Goal: Task Accomplishment & Management: Use online tool/utility

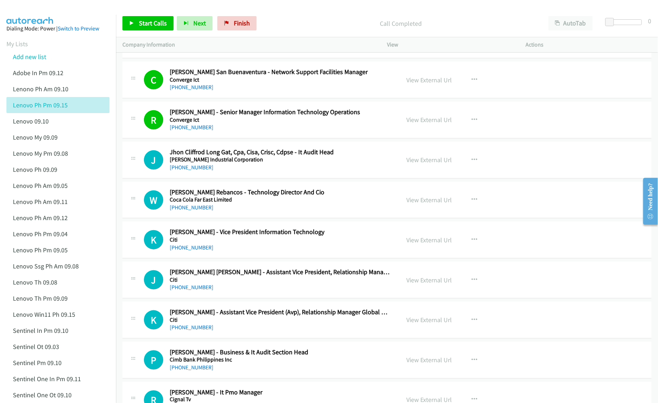
scroll to position [6110, 0]
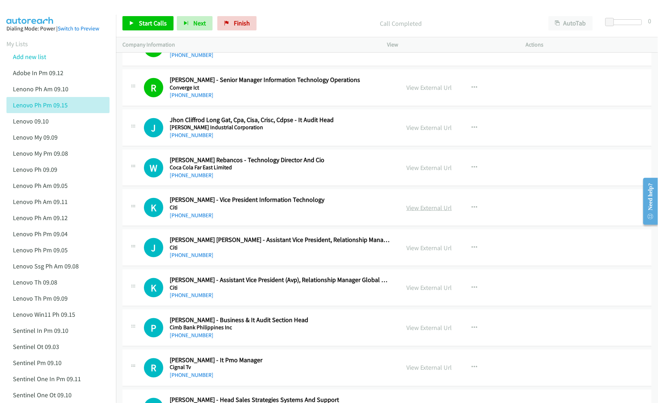
click at [416, 212] on link "View External Url" at bounding box center [428, 208] width 45 height 8
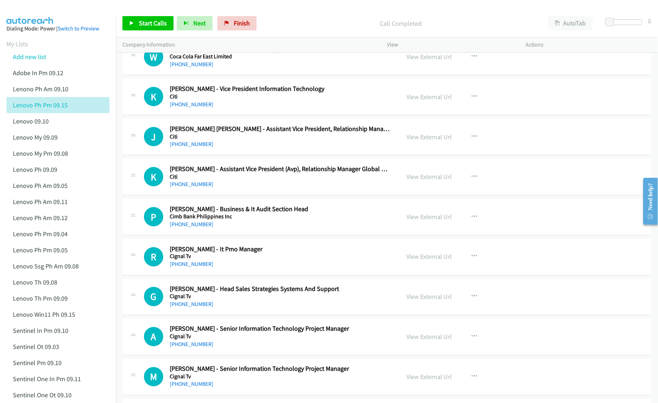
scroll to position [6253, 0]
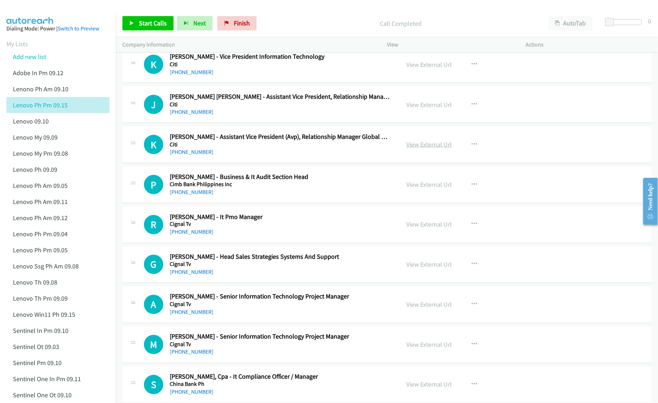
click at [417, 149] on link "View External Url" at bounding box center [428, 144] width 45 height 8
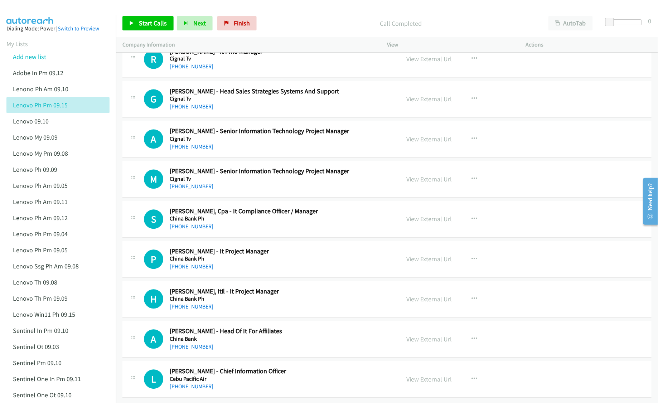
scroll to position [6446, 0]
click at [425, 335] on link "View External Url" at bounding box center [428, 339] width 45 height 8
click at [422, 376] on link "View External Url" at bounding box center [428, 380] width 45 height 8
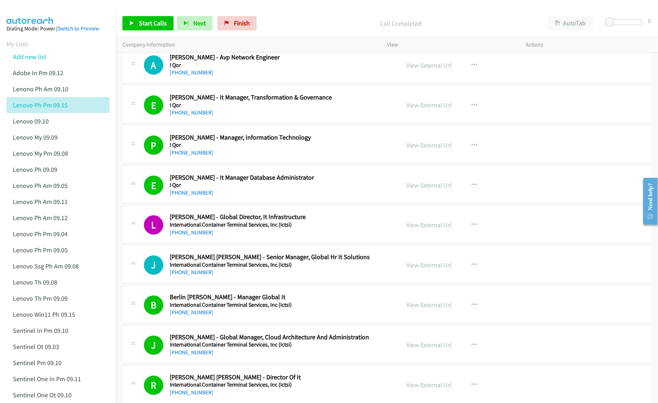
scroll to position [334, 0]
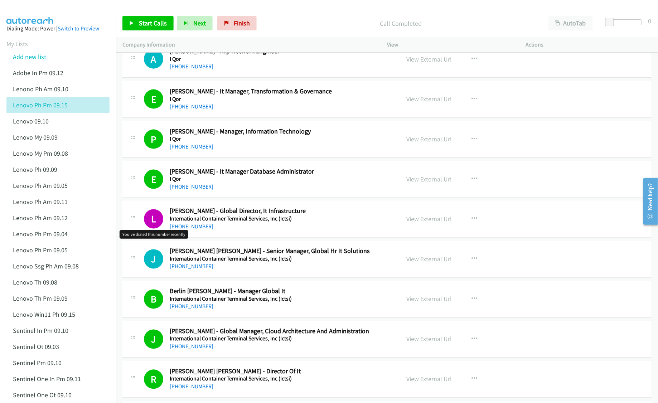
click at [149, 219] on h1 "L" at bounding box center [153, 218] width 19 height 19
click at [431, 221] on link "View External Url" at bounding box center [428, 219] width 45 height 8
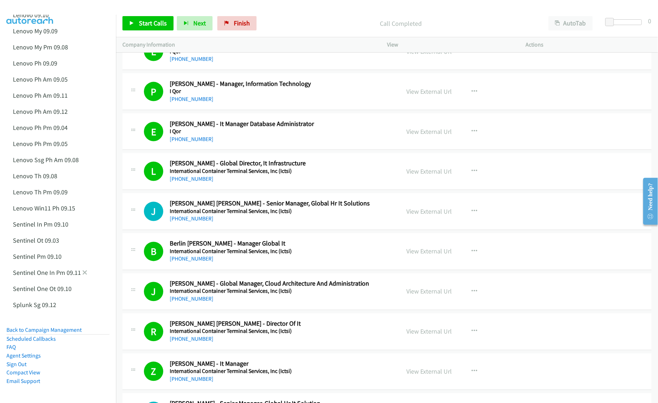
scroll to position [113, 0]
click at [40, 107] on link "Lenovo Ph Am 09.12" at bounding box center [40, 111] width 55 height 8
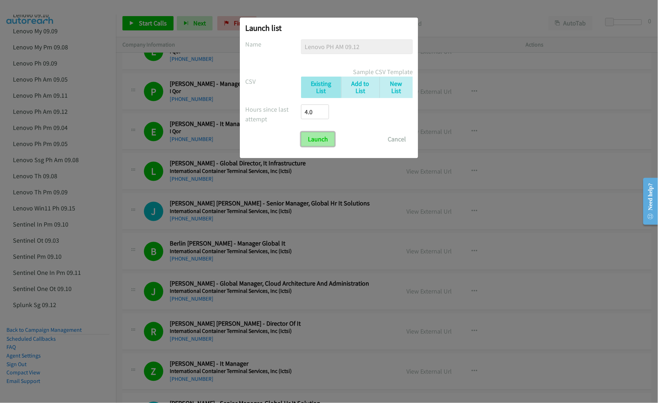
click at [314, 135] on input "Launch" at bounding box center [318, 139] width 34 height 14
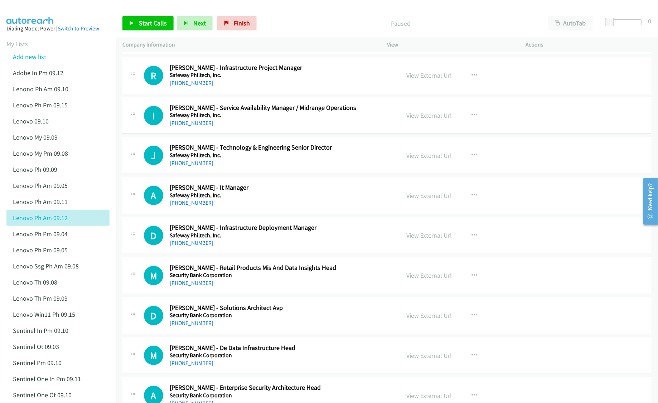
scroll to position [4869, 0]
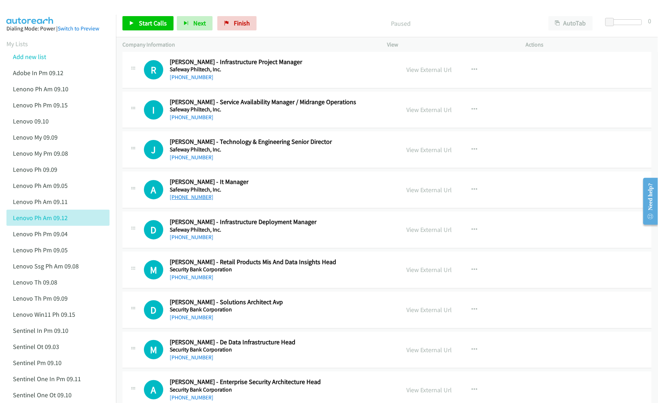
click at [185, 200] on link "+63 2 7757 6888" at bounding box center [192, 197] width 44 height 7
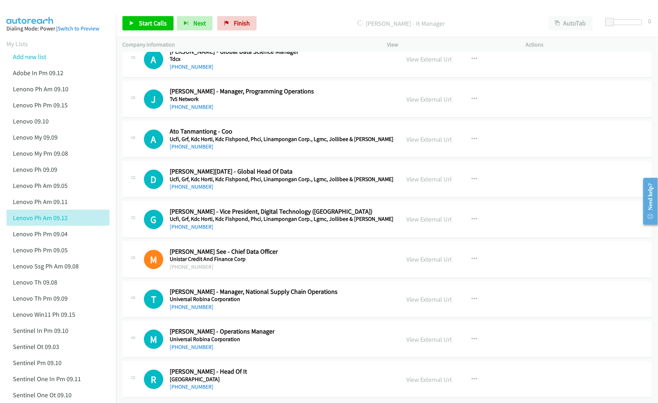
scroll to position [8796, 0]
click at [32, 203] on link "Lenovo Ph Am 09.11" at bounding box center [40, 202] width 55 height 8
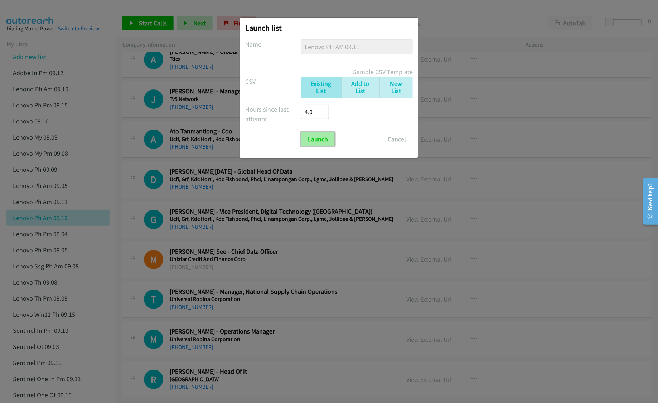
click at [310, 141] on input "Launch" at bounding box center [318, 139] width 34 height 14
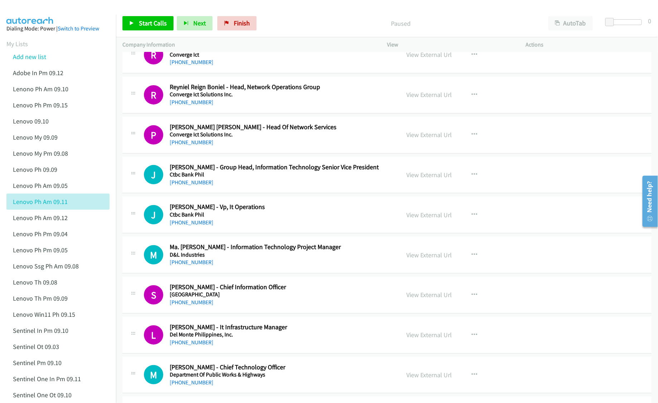
scroll to position [6969, 0]
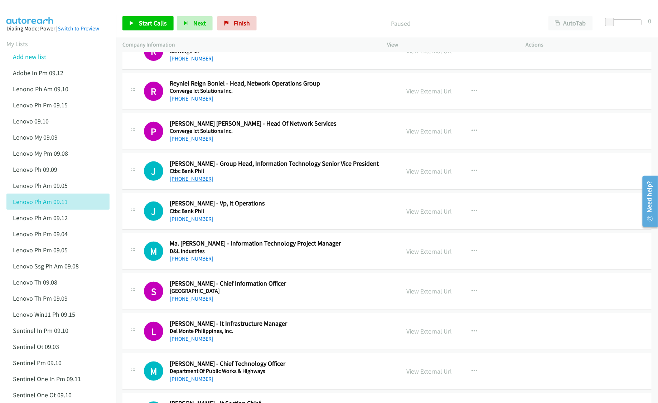
click at [197, 182] on link "+63 917 891 0439" at bounding box center [192, 178] width 44 height 7
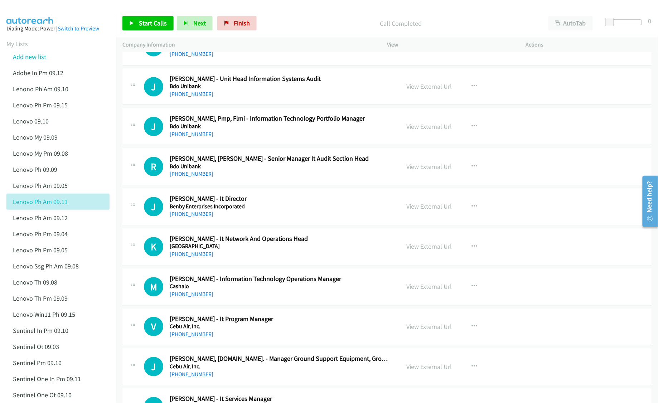
scroll to position [5537, 0]
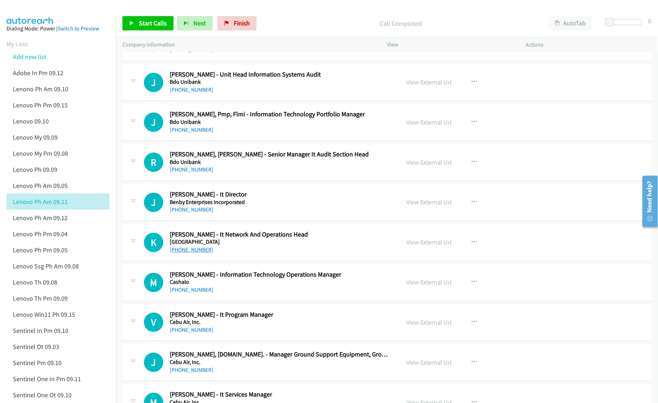
drag, startPoint x: 195, startPoint y: 262, endPoint x: 192, endPoint y: 269, distance: 7.1
click at [192, 253] on link "+63 917 145 9334" at bounding box center [192, 249] width 44 height 7
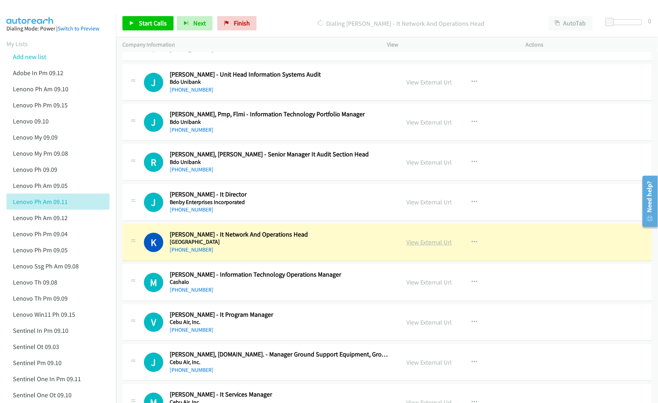
click at [431, 246] on link "View External Url" at bounding box center [428, 242] width 45 height 8
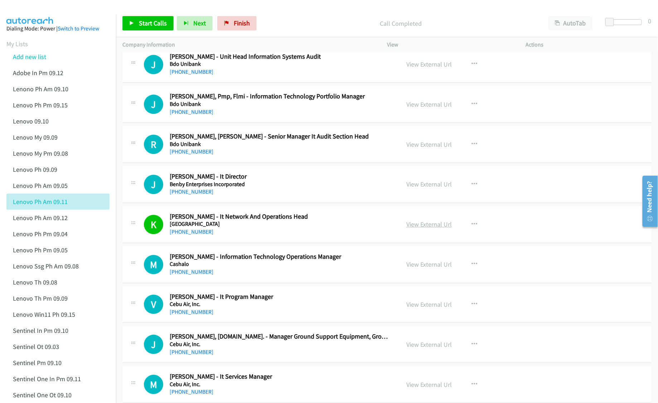
scroll to position [5585, 0]
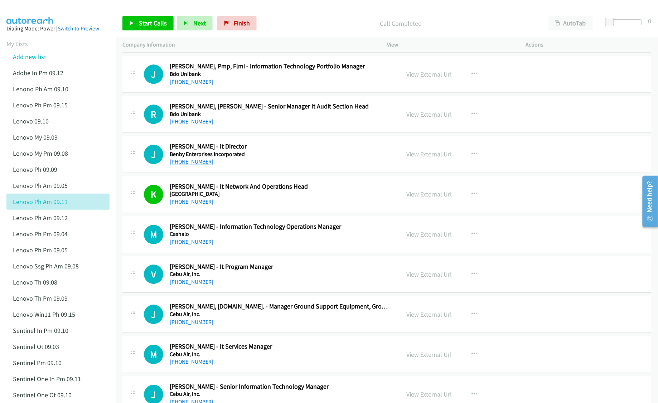
click at [185, 165] on link "+63 917 136 4178" at bounding box center [192, 161] width 44 height 7
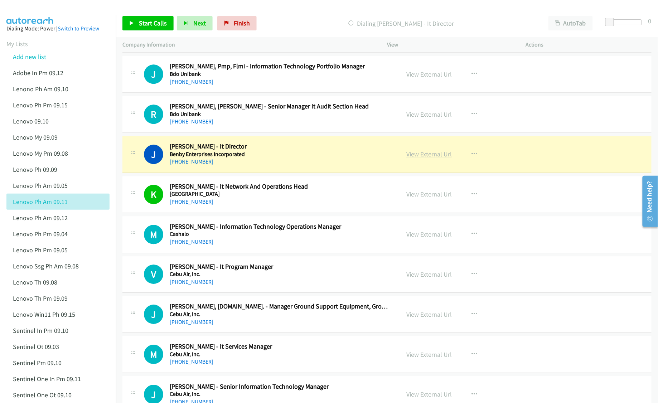
click at [430, 158] on link "View External Url" at bounding box center [428, 154] width 45 height 8
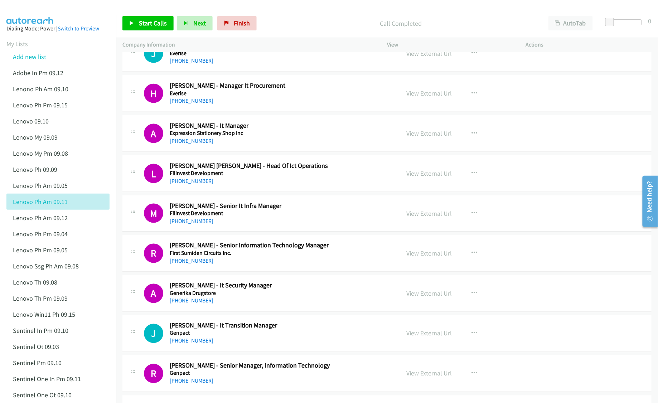
scroll to position [8258, 0]
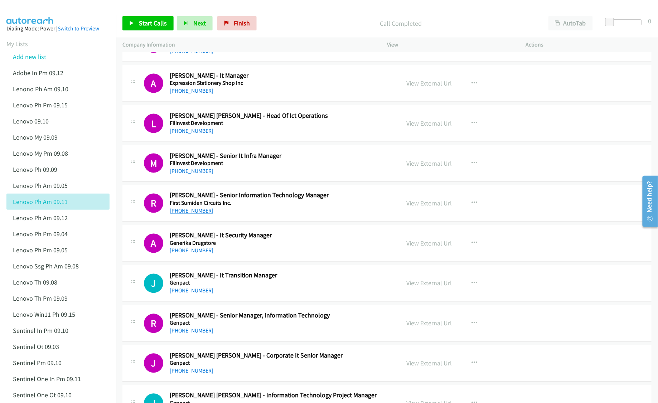
click at [190, 214] on link "+63 908 561 6271" at bounding box center [192, 211] width 44 height 7
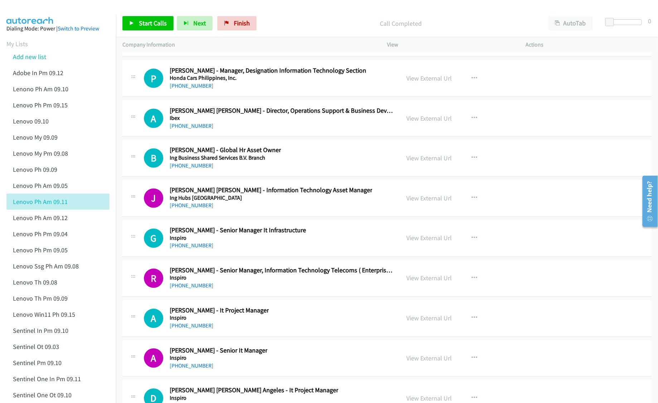
scroll to position [11313, 0]
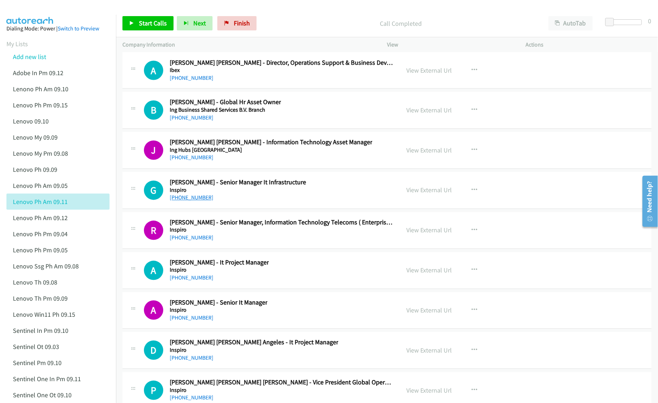
click at [188, 201] on link "+63 908 887 1360" at bounding box center [192, 197] width 44 height 7
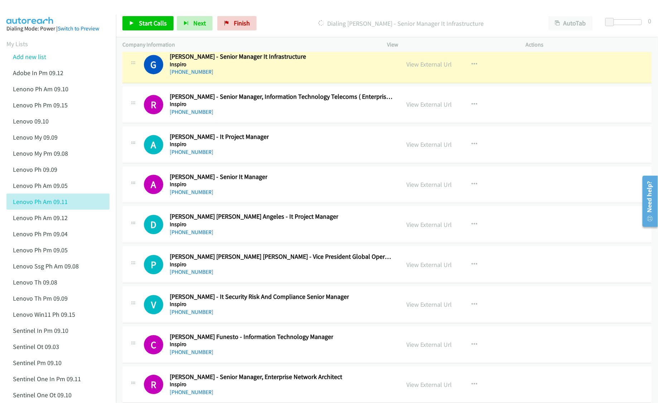
scroll to position [11409, 0]
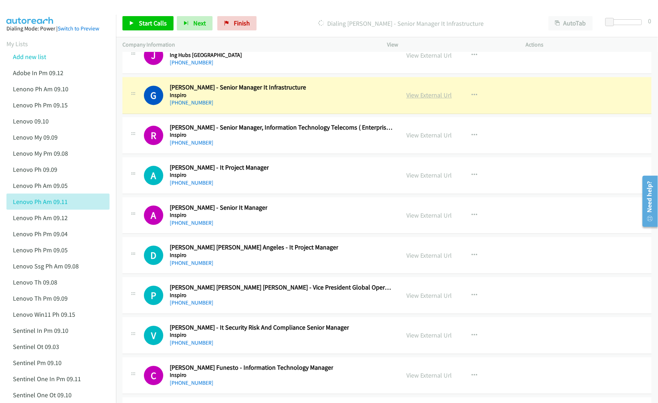
click at [417, 99] on link "View External Url" at bounding box center [428, 95] width 45 height 8
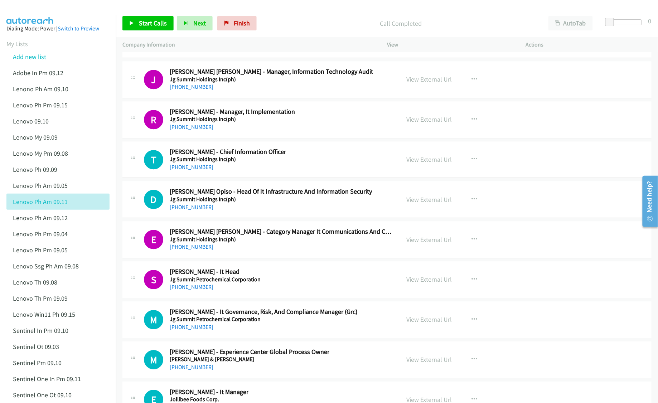
scroll to position [12507, 0]
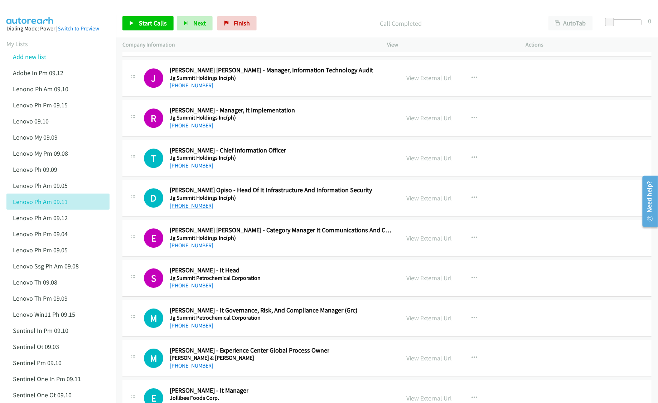
click at [198, 209] on link "+63 998 840 4124" at bounding box center [192, 205] width 44 height 7
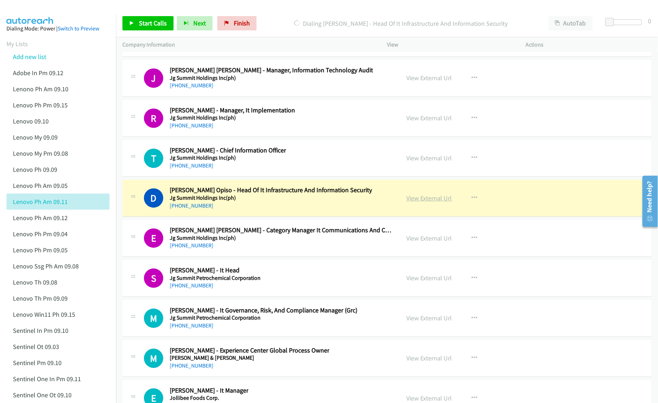
click at [410, 202] on link "View External Url" at bounding box center [428, 198] width 45 height 8
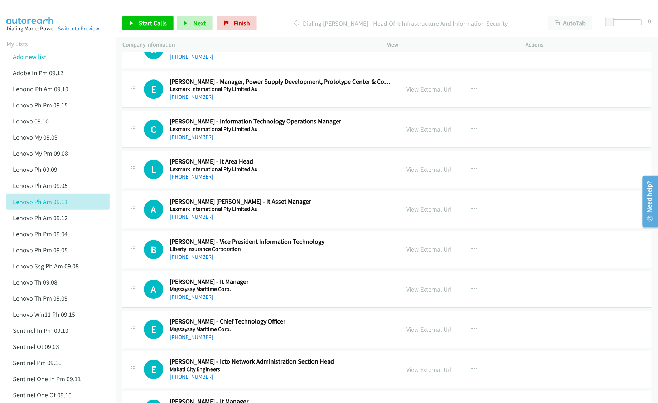
scroll to position [13461, 0]
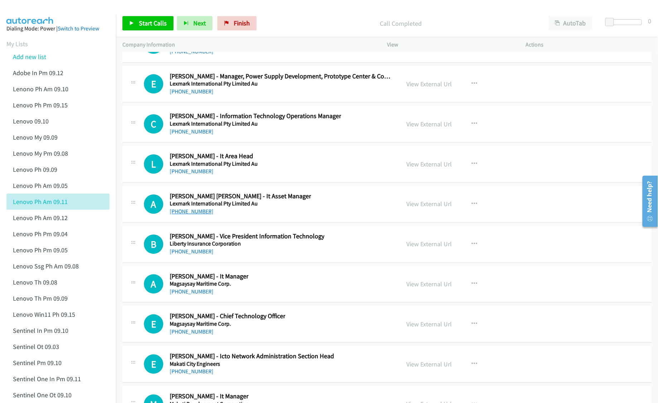
click at [202, 215] on link "+63 998 565 7189" at bounding box center [192, 211] width 44 height 7
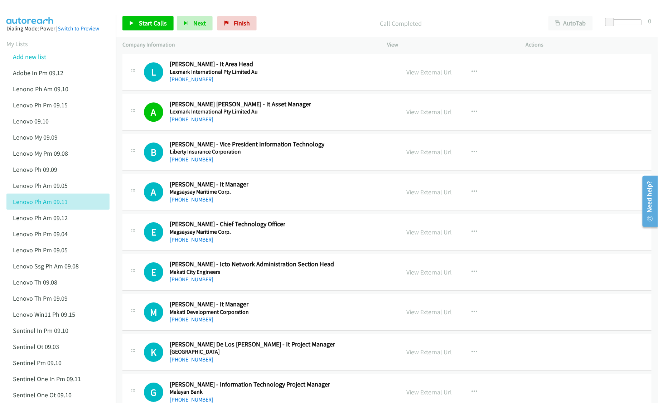
scroll to position [13557, 0]
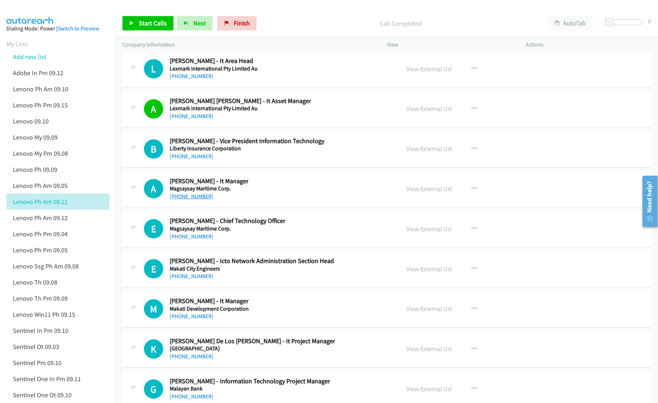
click at [198, 200] on link "+63 917 591 0072" at bounding box center [192, 196] width 44 height 7
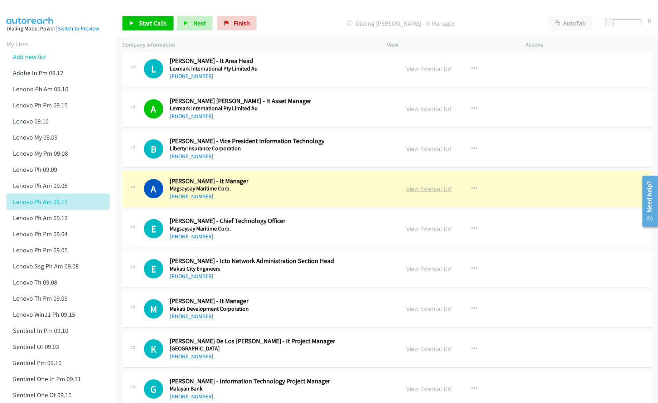
click at [443, 193] on link "View External Url" at bounding box center [428, 189] width 45 height 8
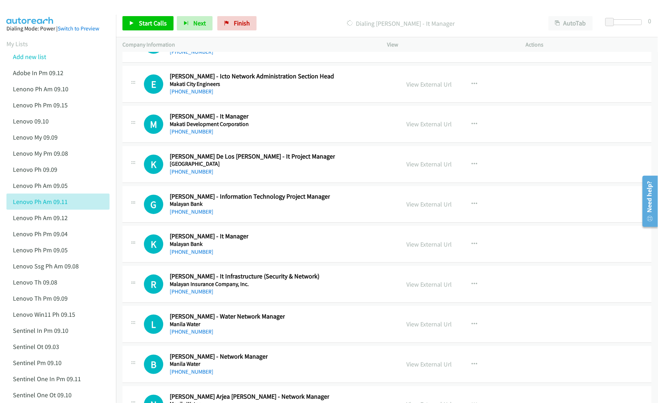
scroll to position [13748, 0]
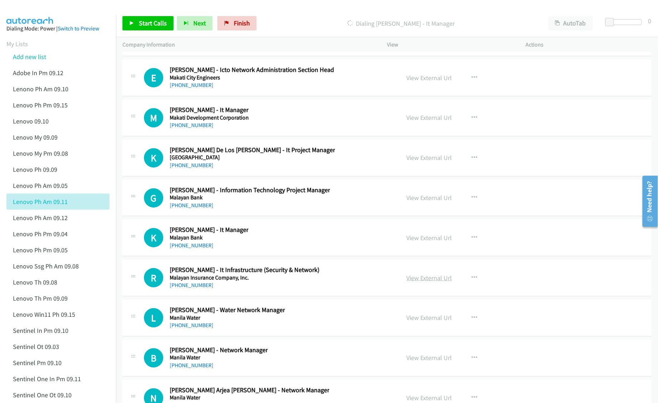
click at [427, 282] on link "View External Url" at bounding box center [428, 278] width 45 height 8
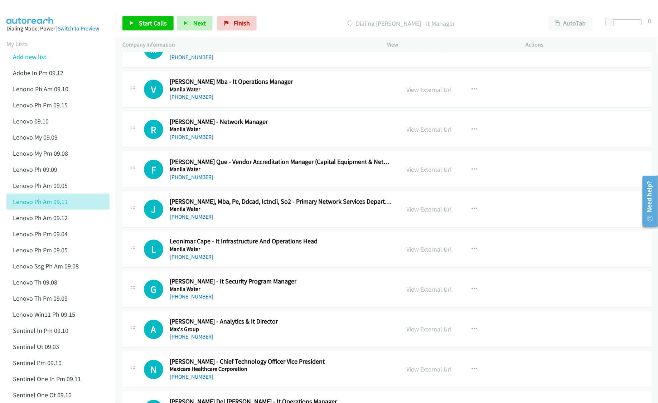
scroll to position [14177, 0]
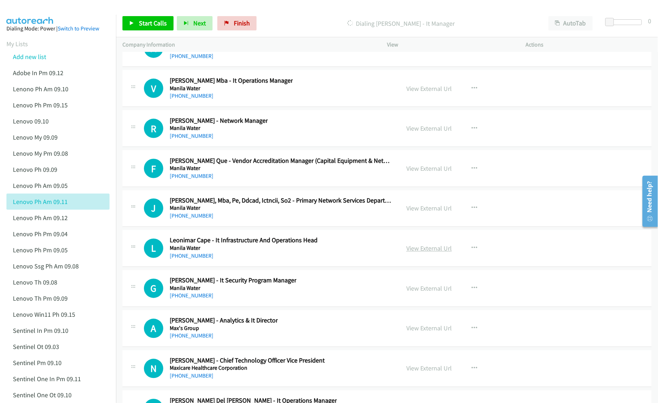
click at [428, 253] on link "View External Url" at bounding box center [428, 249] width 45 height 8
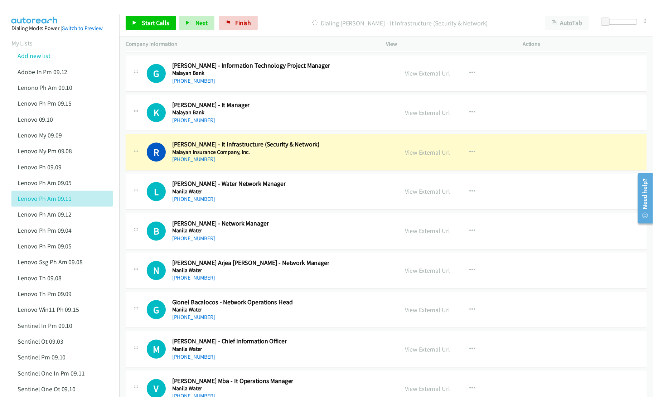
scroll to position [13843, 0]
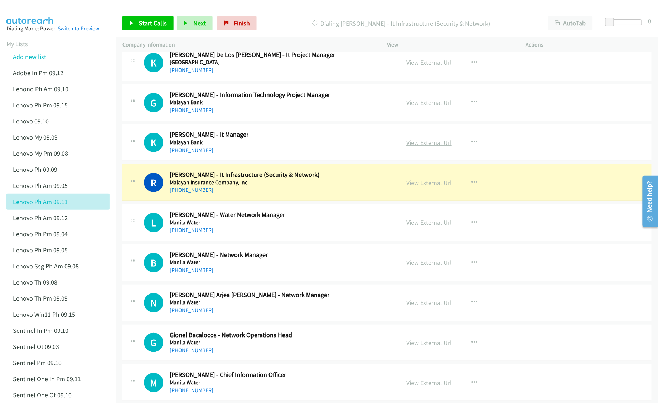
click at [420, 147] on link "View External Url" at bounding box center [428, 143] width 45 height 8
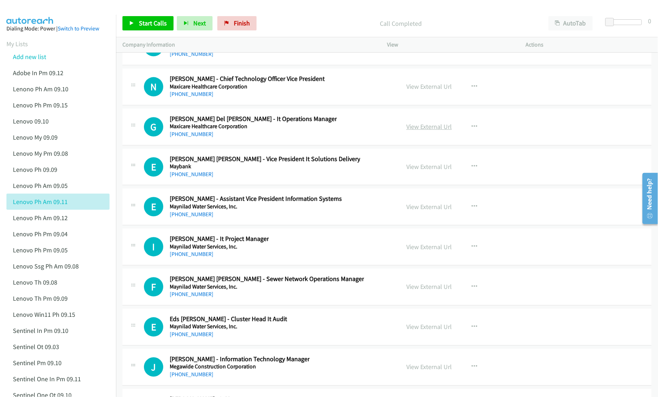
scroll to position [14464, 0]
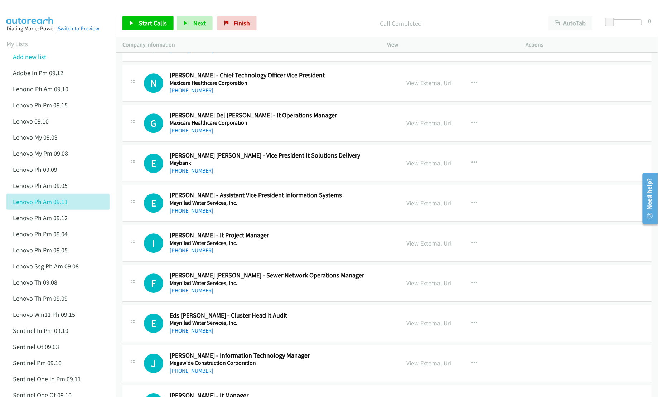
click at [420, 127] on link "View External Url" at bounding box center [428, 123] width 45 height 8
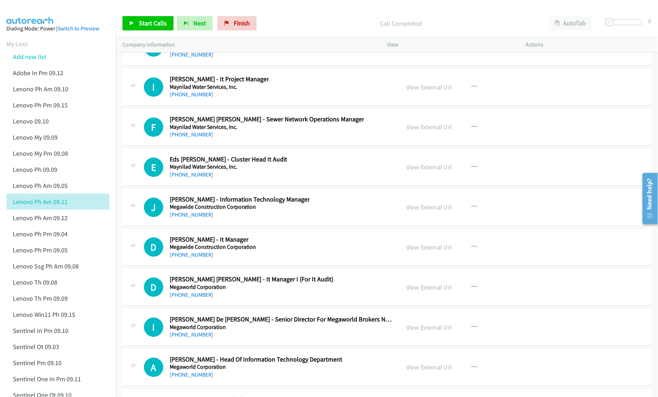
scroll to position [14655, 0]
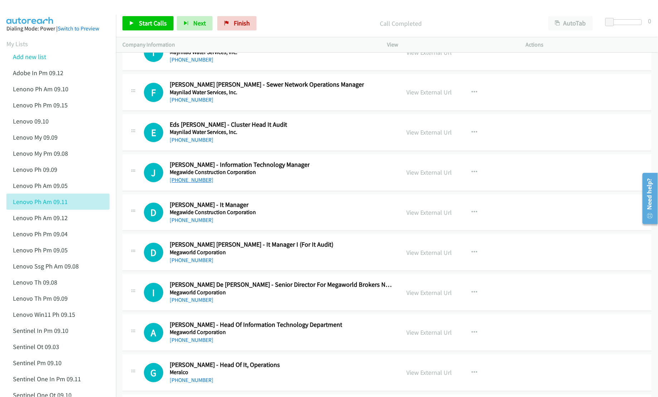
click at [195, 183] on link "+63 917 539 4306" at bounding box center [192, 180] width 44 height 7
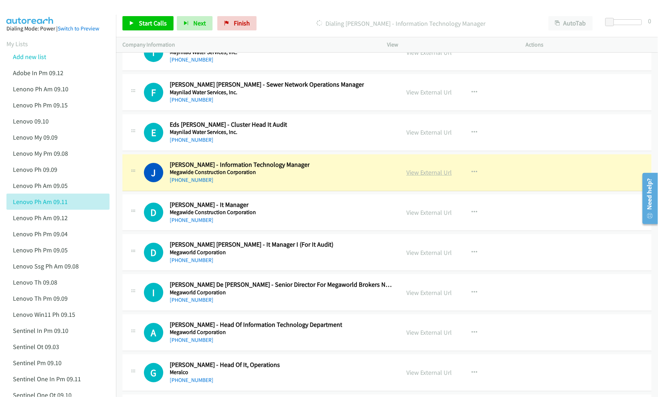
click at [426, 177] on link "View External Url" at bounding box center [428, 172] width 45 height 8
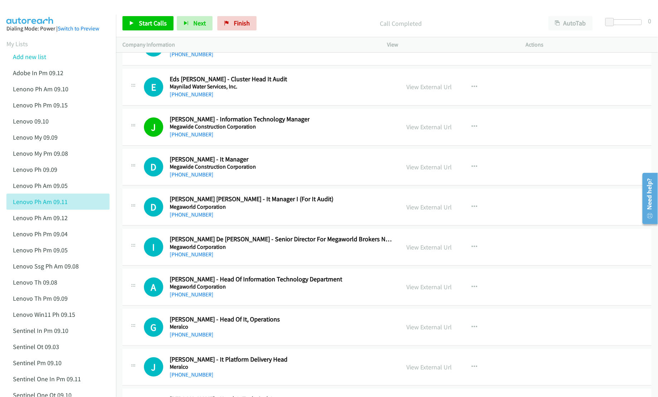
scroll to position [14702, 0]
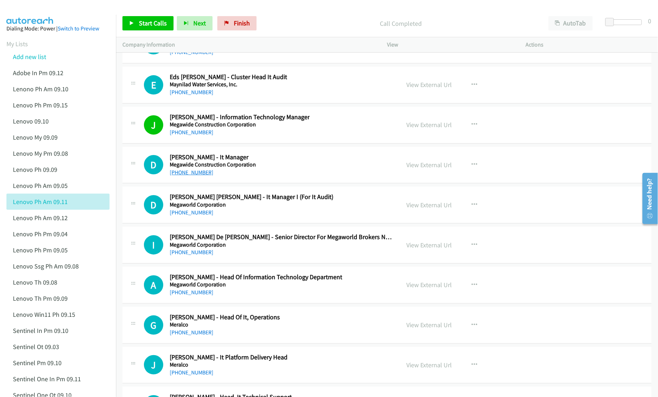
click at [193, 176] on link "[PHONE_NUMBER]" at bounding box center [192, 172] width 44 height 7
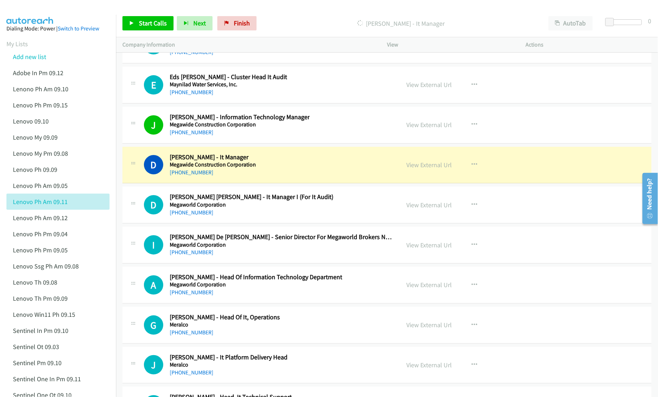
scroll to position [14750, 0]
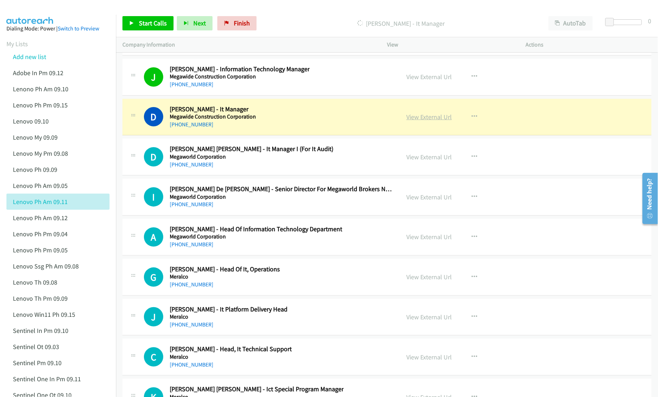
click at [415, 121] on link "View External Url" at bounding box center [428, 117] width 45 height 8
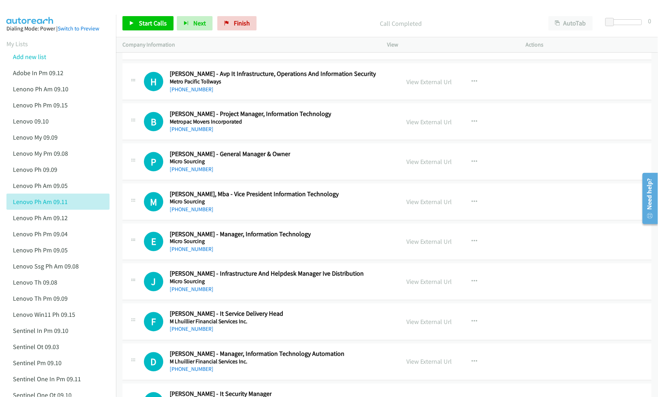
scroll to position [16087, 0]
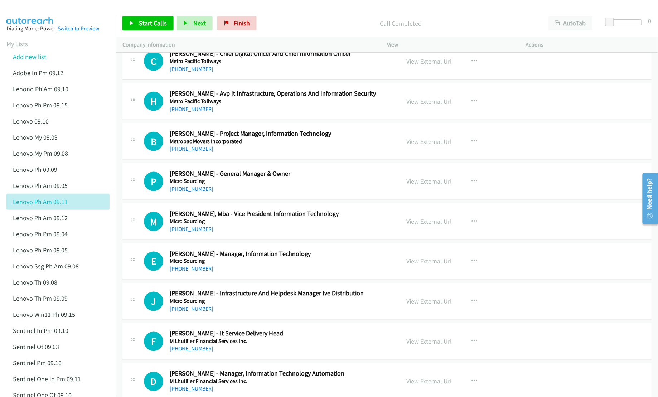
drag, startPoint x: 188, startPoint y: 156, endPoint x: 211, endPoint y: 154, distance: 23.4
click at [188, 112] on link "+63 920 946 5208" at bounding box center [192, 109] width 44 height 7
click at [420, 106] on link "View External Url" at bounding box center [428, 101] width 45 height 8
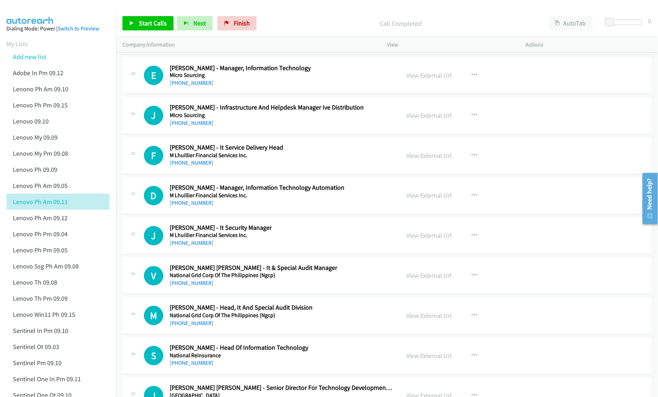
scroll to position [16278, 0]
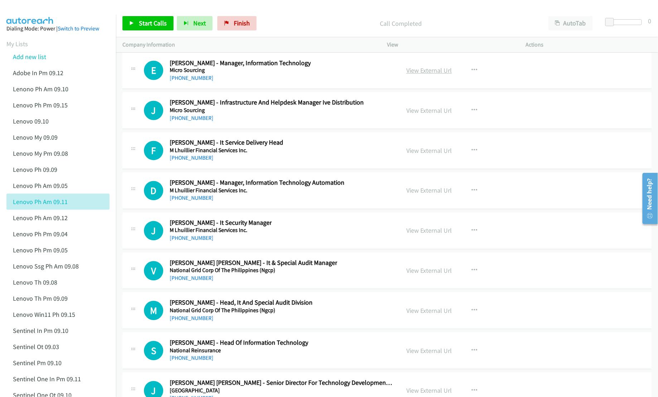
click at [429, 75] on link "View External Url" at bounding box center [428, 71] width 45 height 8
click at [420, 115] on link "View External Url" at bounding box center [428, 111] width 45 height 8
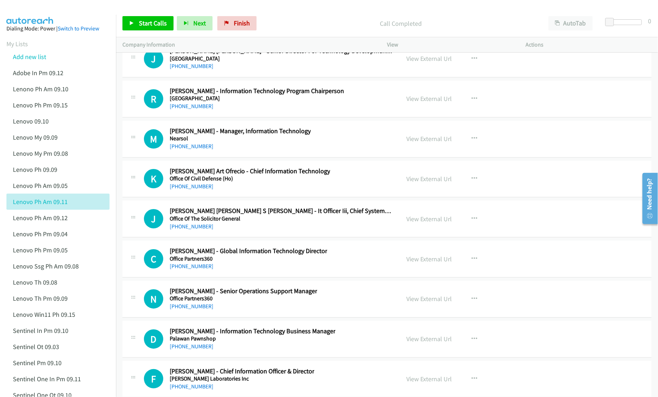
scroll to position [16612, 0]
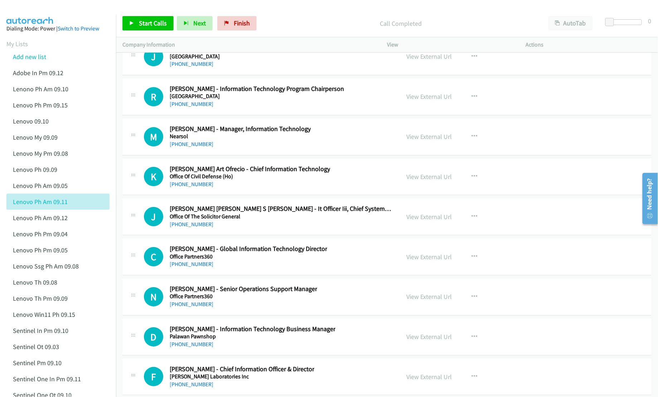
click at [430, 149] on div "View External Url View External Url Schedule/Manage Callback Start Calls Here R…" at bounding box center [472, 137] width 145 height 24
click at [431, 141] on link "View External Url" at bounding box center [428, 136] width 45 height 8
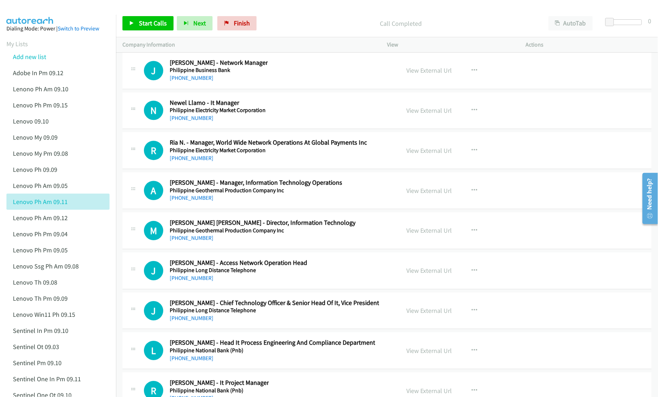
scroll to position [17566, 0]
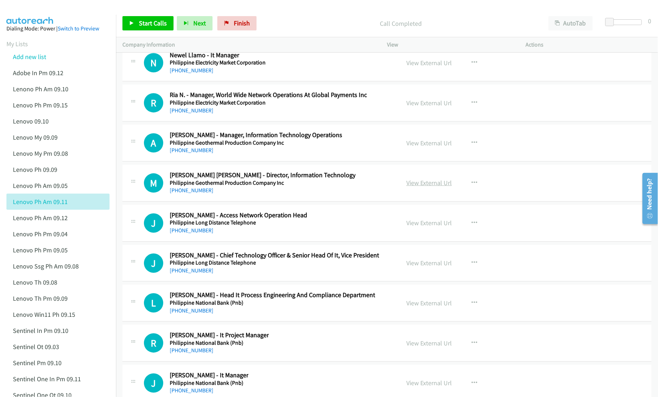
click at [432, 187] on link "View External Url" at bounding box center [428, 183] width 45 height 8
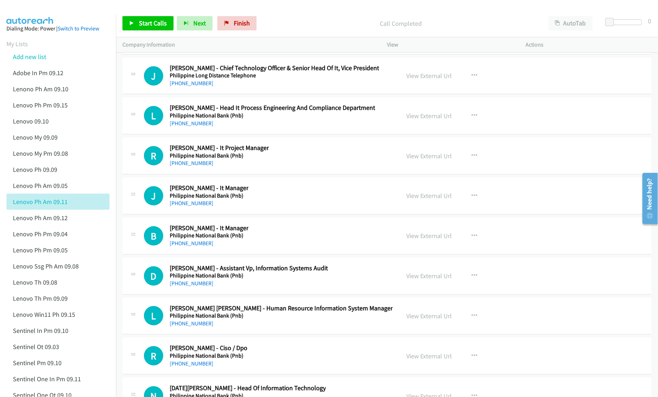
scroll to position [17758, 0]
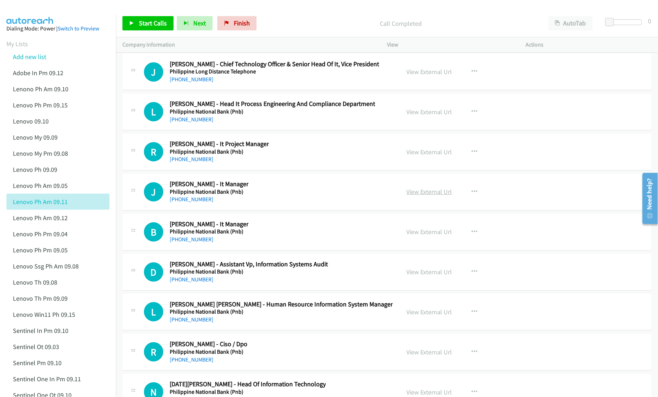
click at [416, 196] on link "View External Url" at bounding box center [428, 192] width 45 height 8
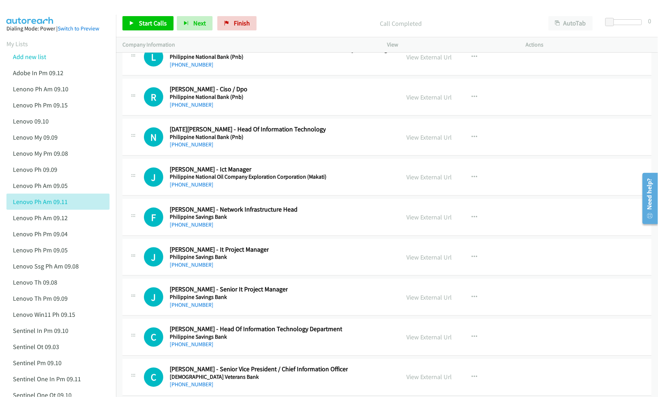
scroll to position [18044, 0]
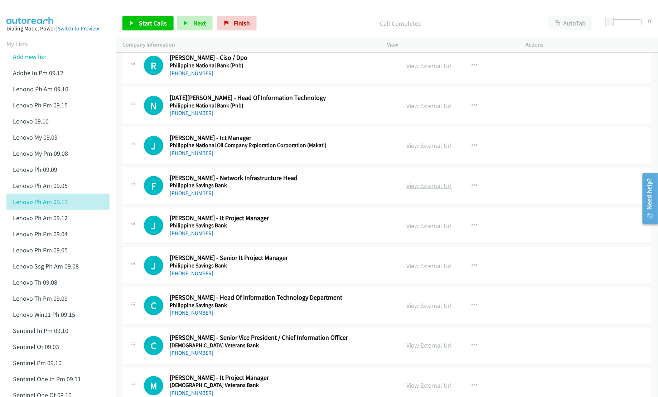
click at [423, 190] on link "View External Url" at bounding box center [428, 186] width 45 height 8
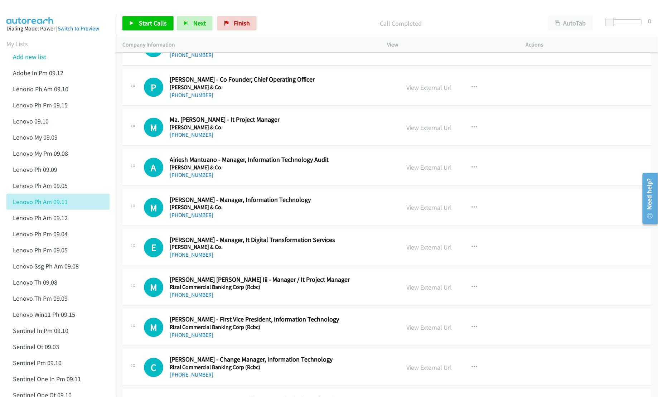
scroll to position [19094, 0]
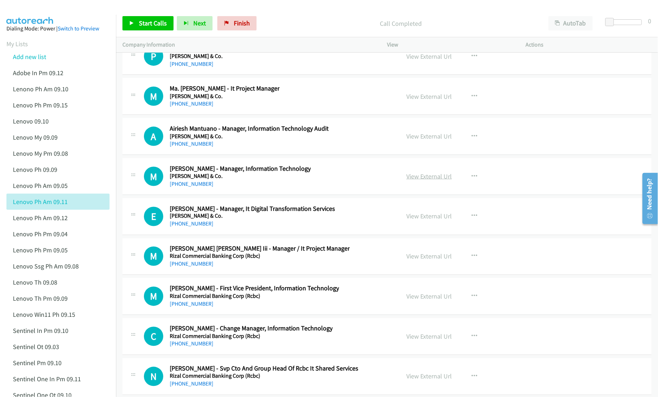
click at [423, 180] on link "View External Url" at bounding box center [428, 176] width 45 height 8
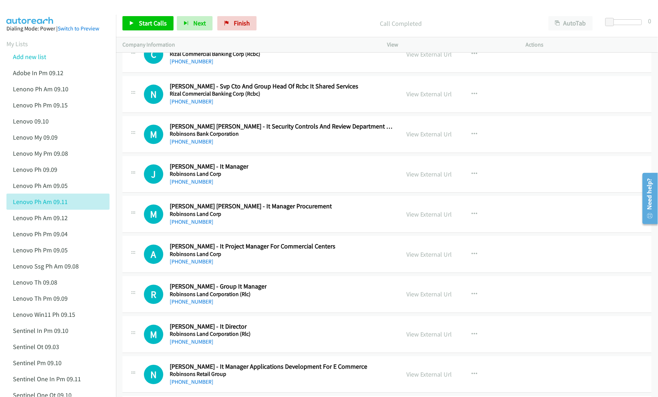
scroll to position [19381, 0]
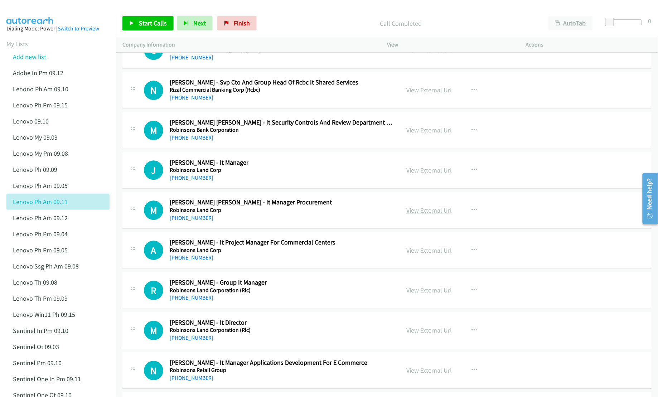
click at [426, 214] on link "View External Url" at bounding box center [428, 210] width 45 height 8
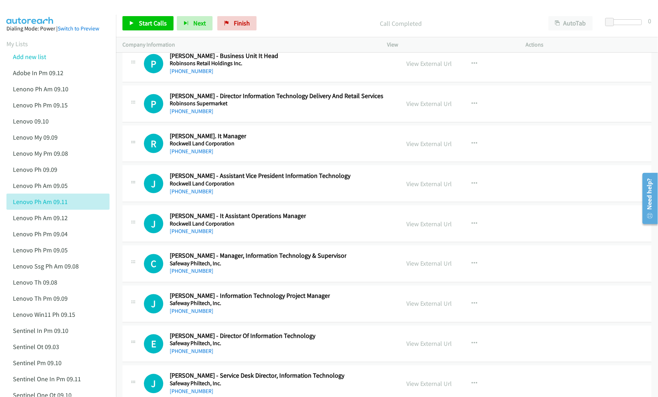
scroll to position [20049, 0]
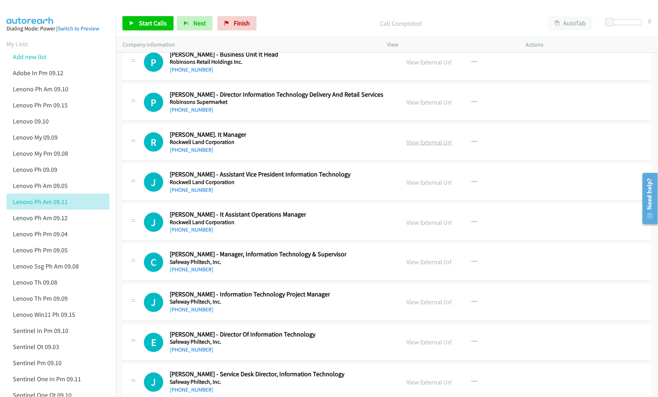
click at [428, 146] on link "View External Url" at bounding box center [428, 142] width 45 height 8
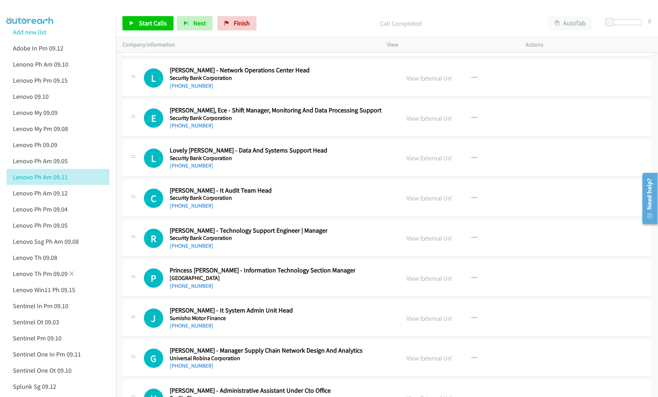
scroll to position [24, 0]
click at [21, 193] on link "Lenovo Ph Am 09.12" at bounding box center [40, 193] width 55 height 8
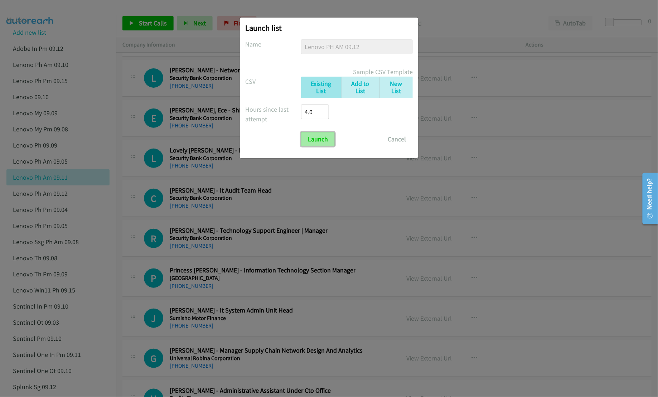
click at [327, 135] on input "Launch" at bounding box center [318, 139] width 34 height 14
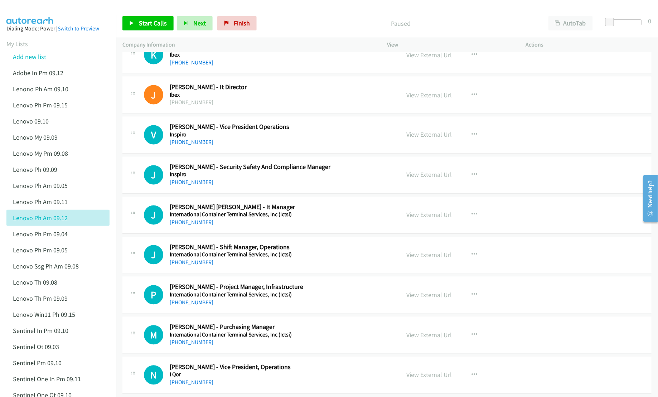
scroll to position [2435, 0]
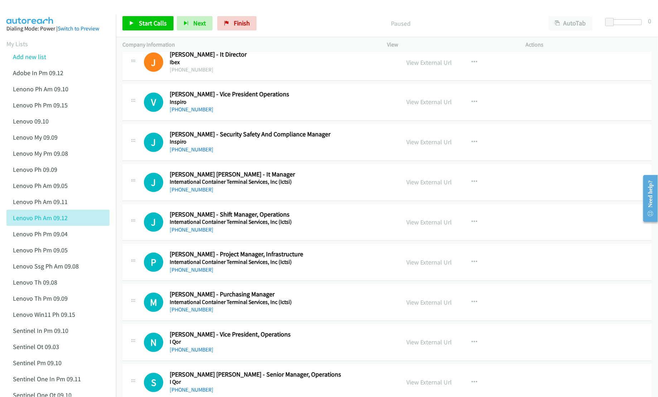
drag, startPoint x: 192, startPoint y: 197, endPoint x: 265, endPoint y: 200, distance: 72.8
click at [200, 193] on link "[PHONE_NUMBER]" at bounding box center [192, 190] width 44 height 7
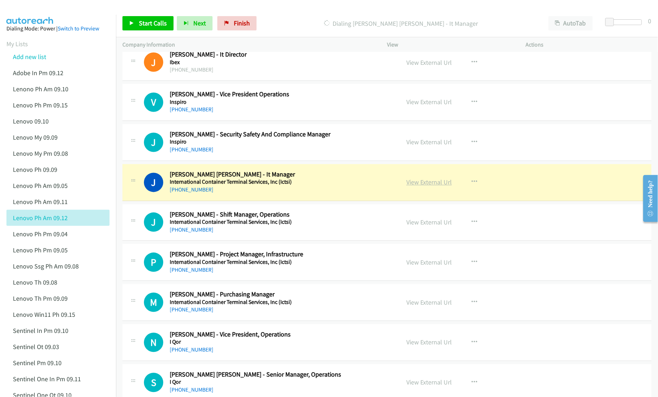
click at [421, 187] on link "View External Url" at bounding box center [428, 182] width 45 height 8
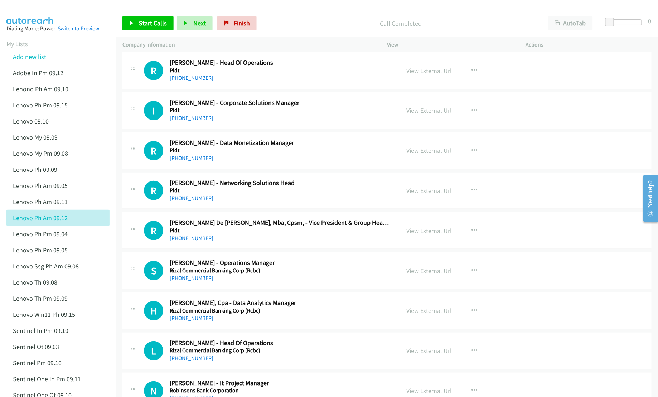
scroll to position [3962, 0]
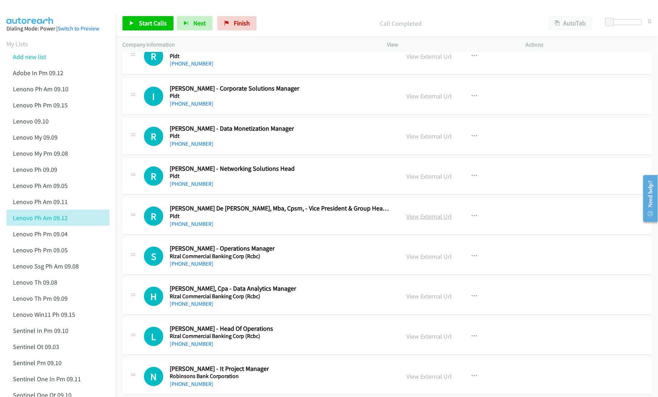
click at [414, 221] on link "View External Url" at bounding box center [428, 216] width 45 height 8
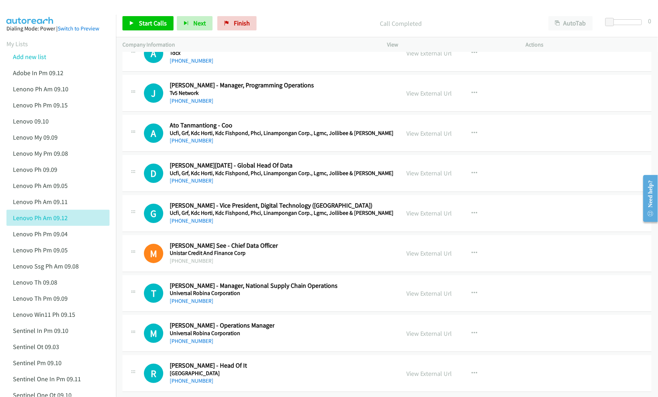
scroll to position [8803, 0]
click at [52, 152] on link "Lenovo My Pm 09.08" at bounding box center [40, 153] width 55 height 8
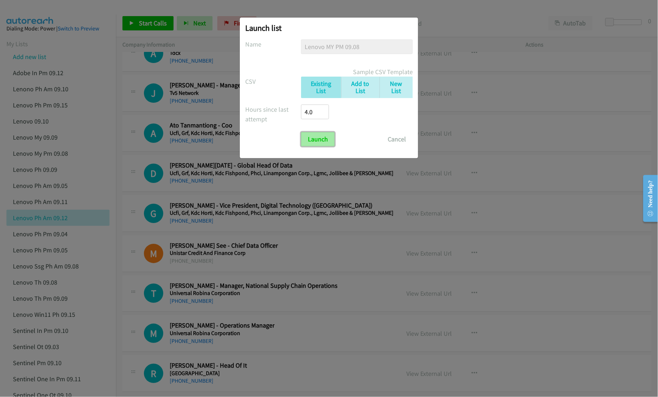
click at [314, 142] on input "Launch" at bounding box center [318, 139] width 34 height 14
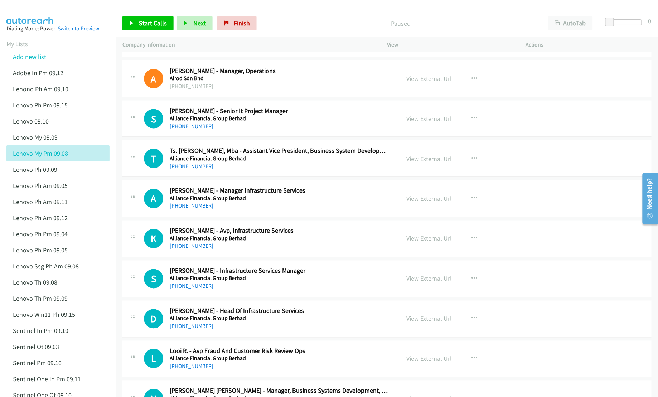
scroll to position [382, 0]
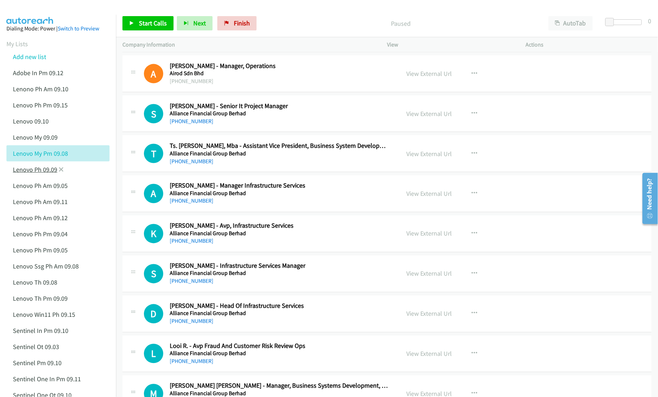
click at [28, 169] on link "Lenovo Ph 09.09" at bounding box center [35, 169] width 44 height 8
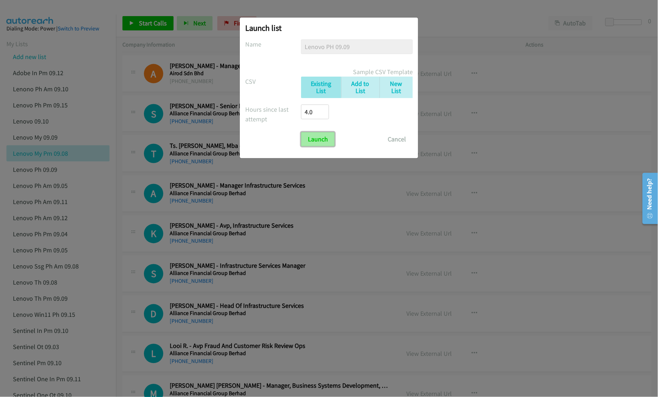
click at [320, 144] on input "Launch" at bounding box center [318, 139] width 34 height 14
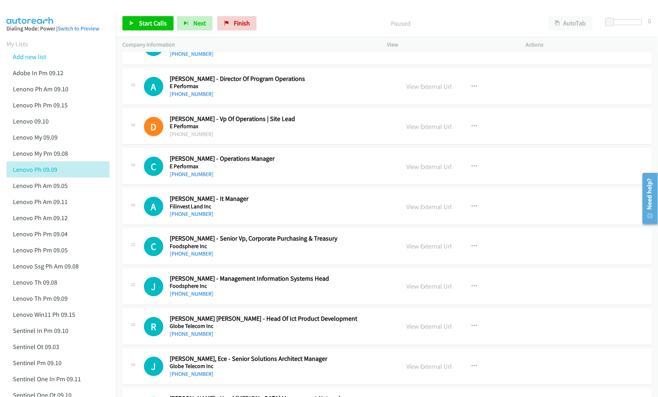
scroll to position [2291, 0]
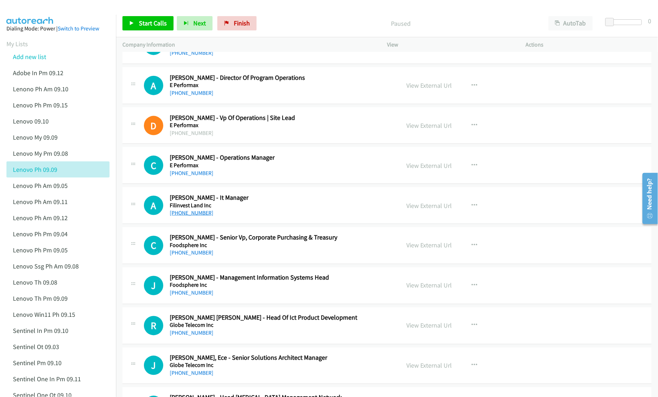
click at [193, 216] on link "[PHONE_NUMBER]" at bounding box center [192, 212] width 44 height 7
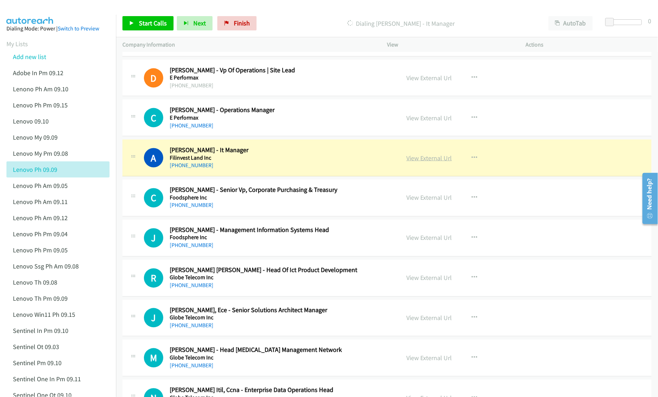
click at [410, 162] on link "View External Url" at bounding box center [428, 158] width 45 height 8
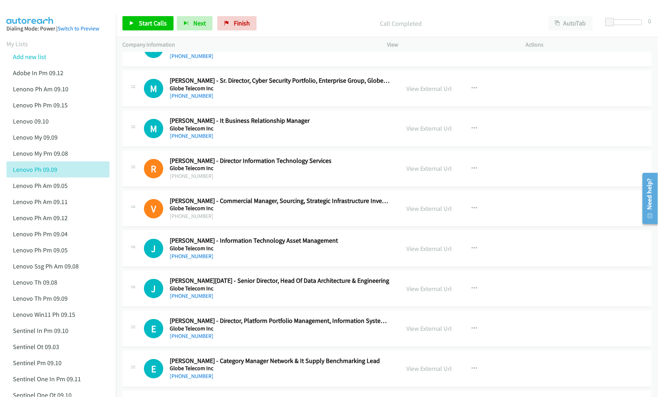
scroll to position [4773, 0]
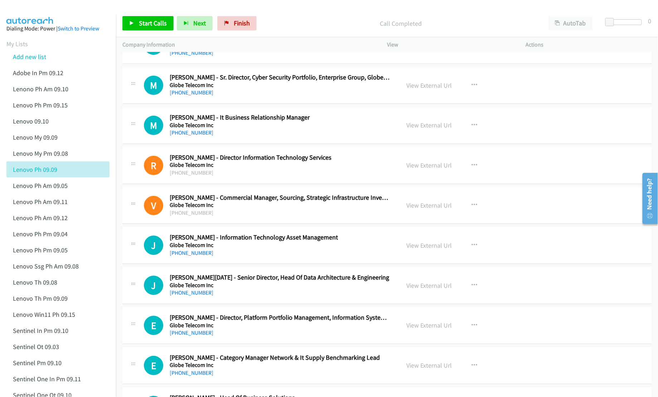
drag, startPoint x: 190, startPoint y: 269, endPoint x: 347, endPoint y: 250, distance: 157.3
click at [194, 256] on link "[PHONE_NUMBER]" at bounding box center [192, 253] width 44 height 7
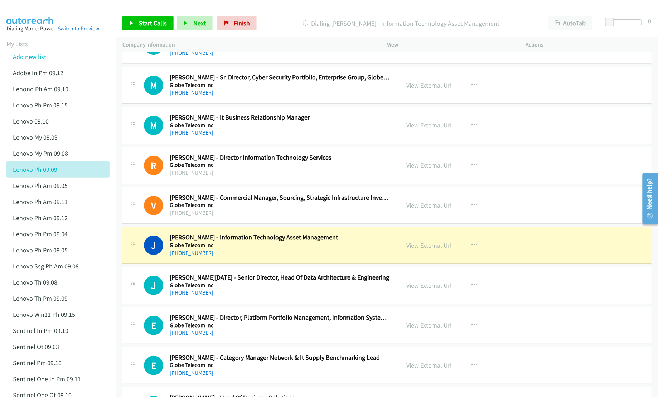
click at [429, 250] on link "View External Url" at bounding box center [428, 245] width 45 height 8
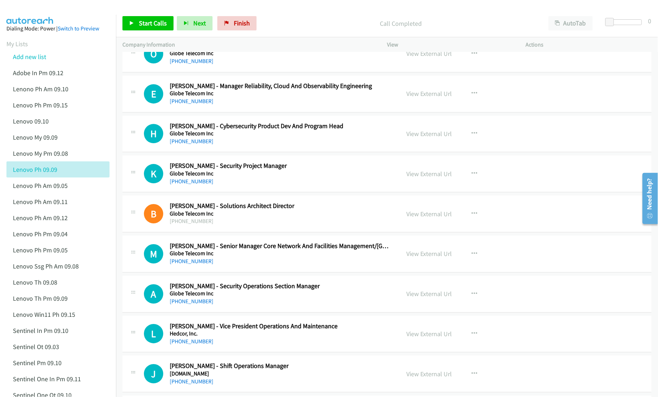
scroll to position [5728, 0]
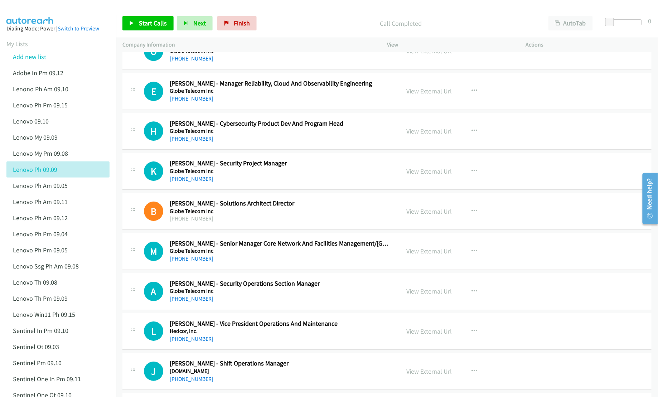
click at [413, 255] on link "View External Url" at bounding box center [428, 251] width 45 height 8
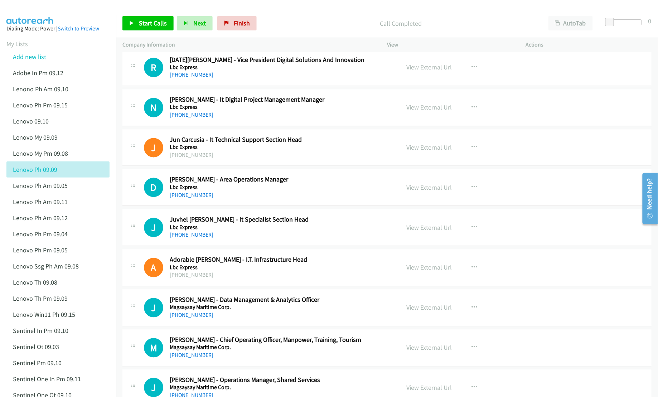
scroll to position [7399, 0]
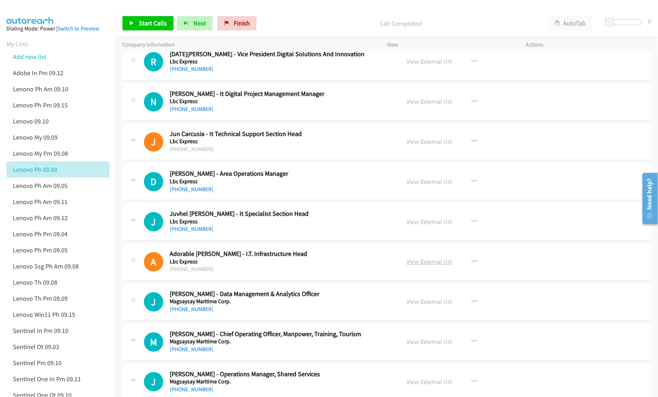
click at [418, 266] on link "View External Url" at bounding box center [428, 262] width 45 height 8
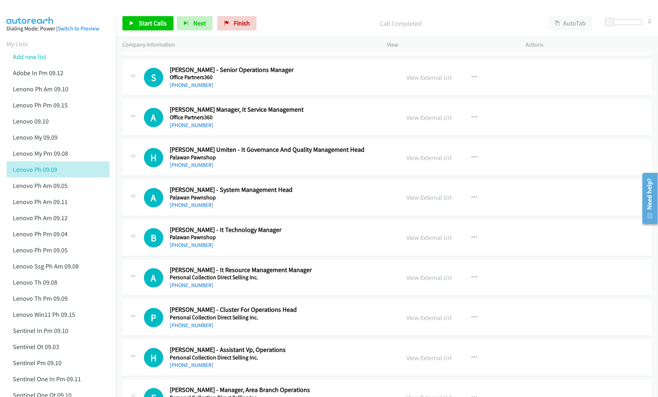
scroll to position [8544, 0]
click at [433, 241] on link "View External Url" at bounding box center [428, 237] width 45 height 8
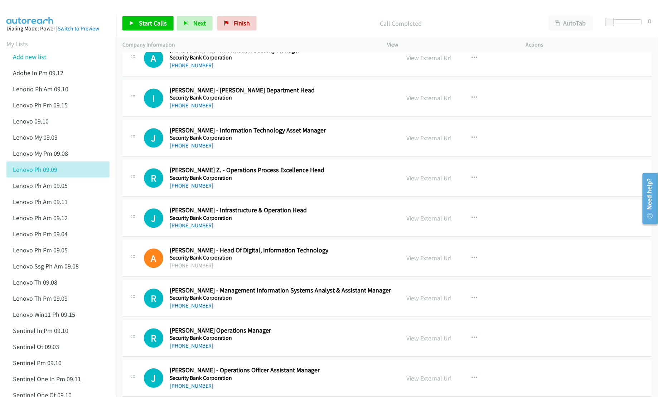
scroll to position [13413, 0]
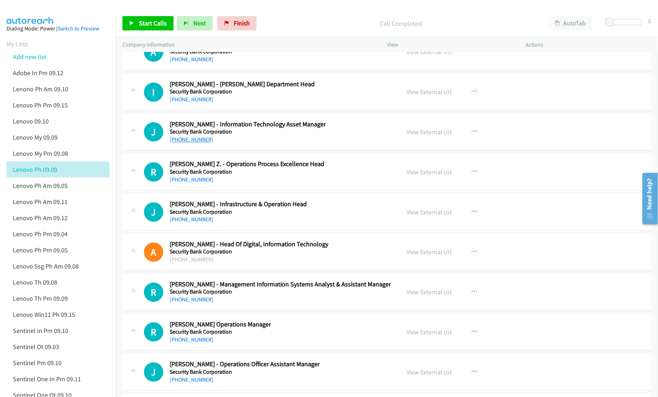
click at [198, 143] on link "+63 2 8887 9188" at bounding box center [192, 139] width 44 height 7
click at [415, 136] on link "View External Url" at bounding box center [428, 132] width 45 height 8
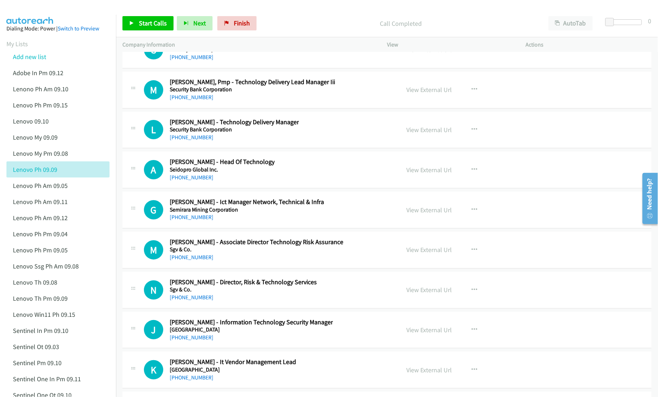
scroll to position [14702, 0]
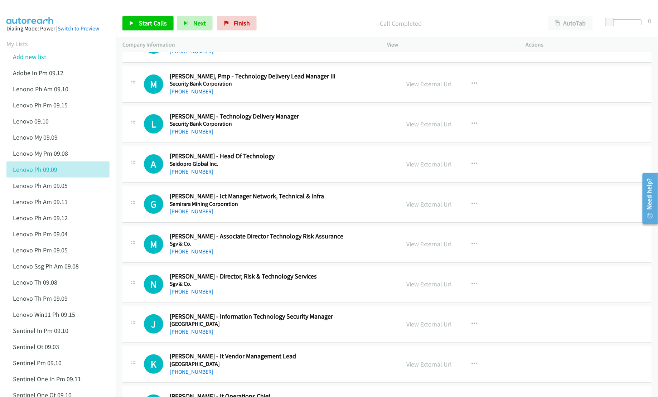
click at [423, 208] on link "View External Url" at bounding box center [428, 204] width 45 height 8
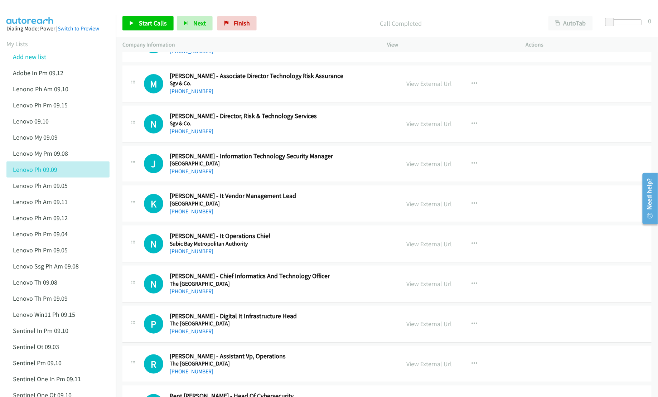
scroll to position [14894, 0]
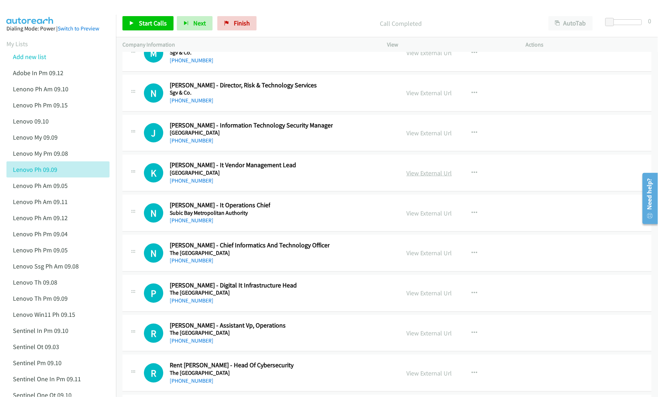
click at [416, 177] on link "View External Url" at bounding box center [428, 173] width 45 height 8
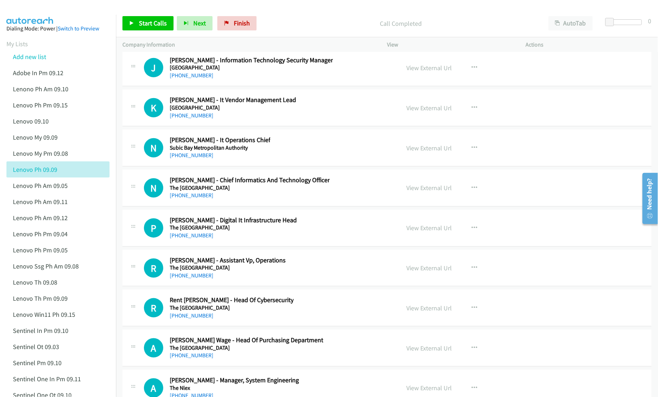
scroll to position [14989, 0]
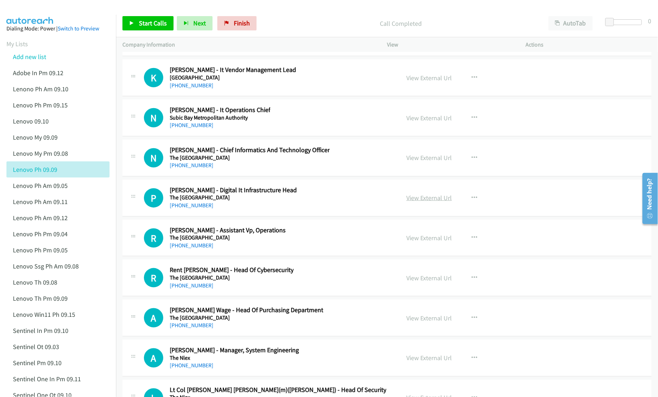
click at [414, 202] on link "View External Url" at bounding box center [428, 198] width 45 height 8
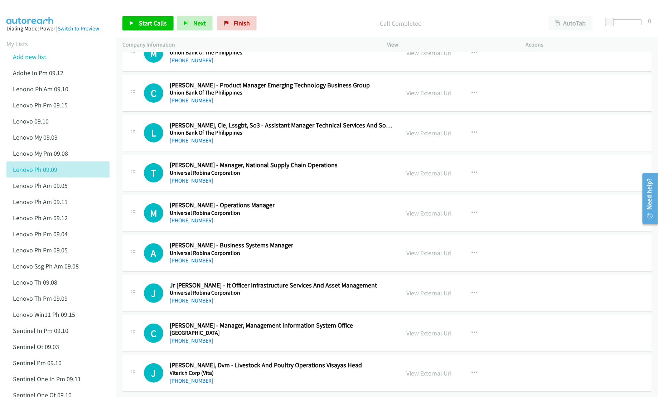
scroll to position [16873, 0]
click at [421, 289] on link "View External Url" at bounding box center [428, 293] width 45 height 8
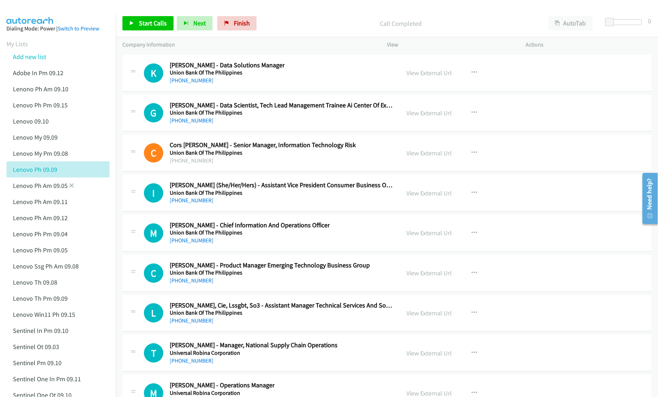
scroll to position [16634, 0]
click at [39, 249] on link "Lenovo Ph Pm 09.05" at bounding box center [40, 250] width 55 height 8
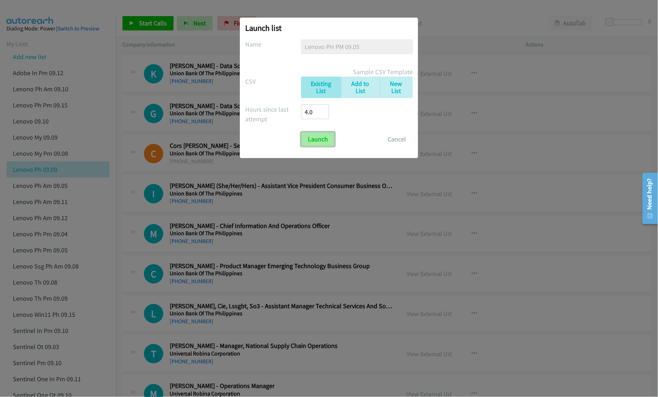
click at [317, 141] on input "Launch" at bounding box center [318, 139] width 34 height 14
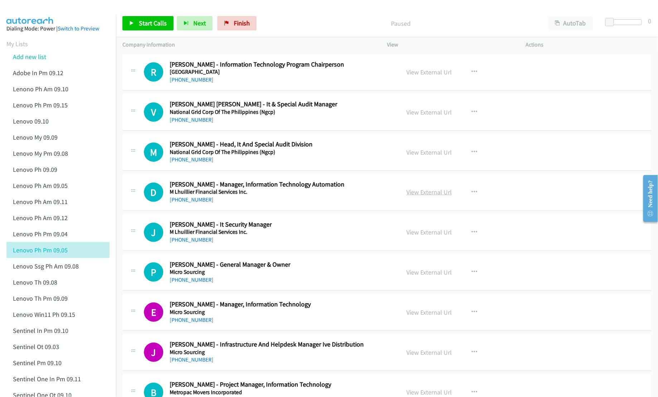
click at [416, 191] on link "View External Url" at bounding box center [428, 192] width 45 height 8
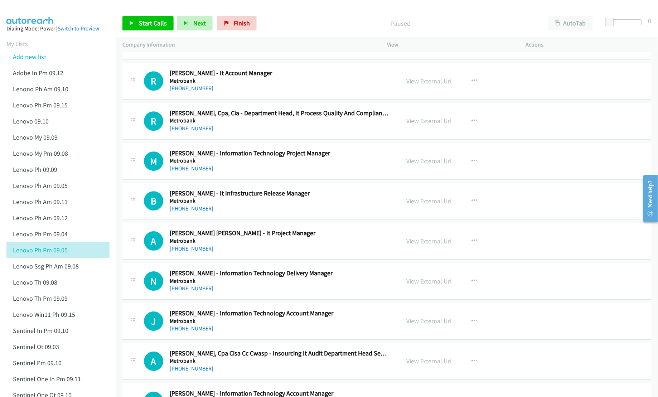
scroll to position [716, 0]
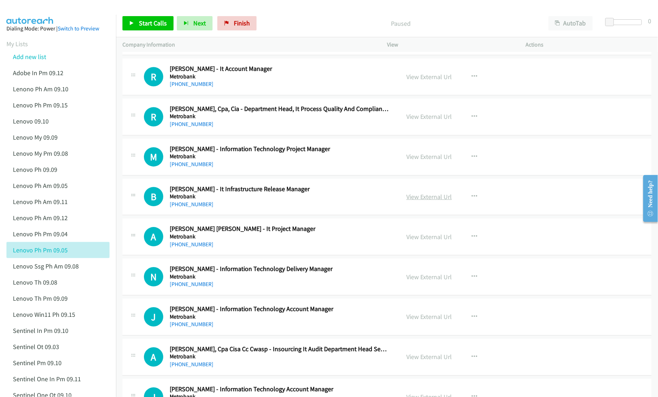
click at [422, 199] on link "View External Url" at bounding box center [428, 197] width 45 height 8
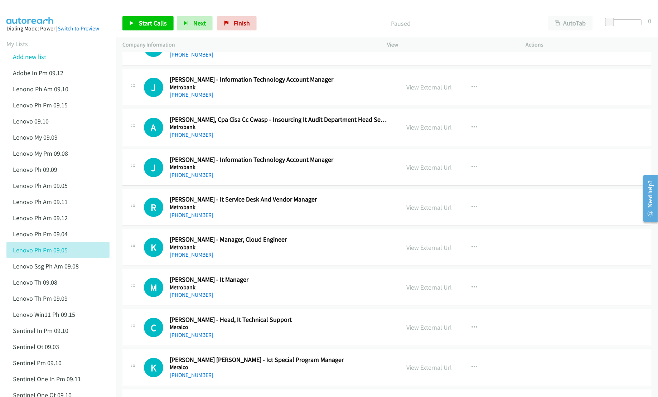
scroll to position [954, 0]
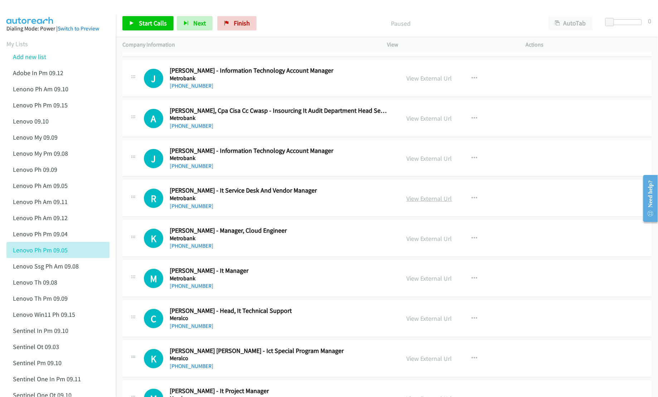
click at [427, 201] on link "View External Url" at bounding box center [428, 198] width 45 height 8
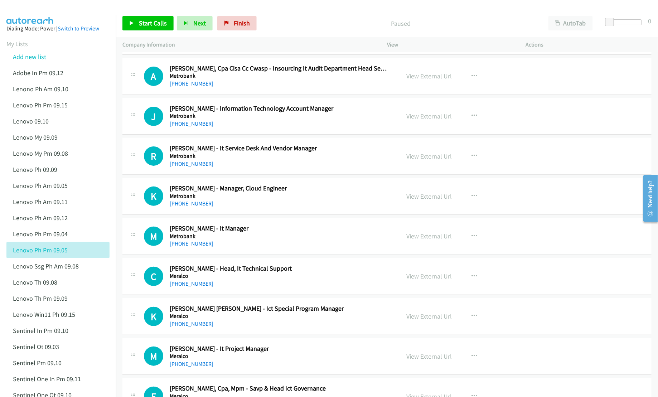
scroll to position [1002, 0]
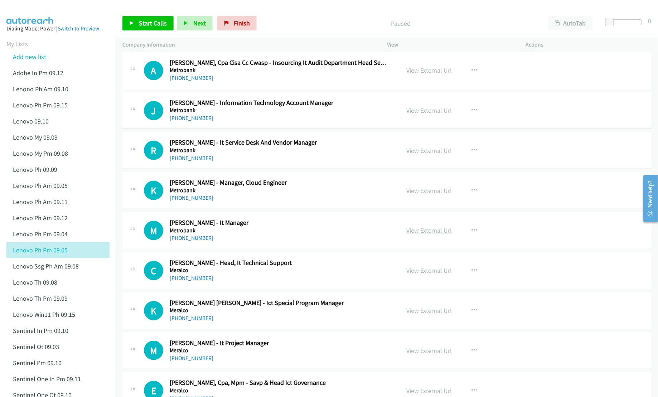
click at [424, 232] on link "View External Url" at bounding box center [428, 230] width 45 height 8
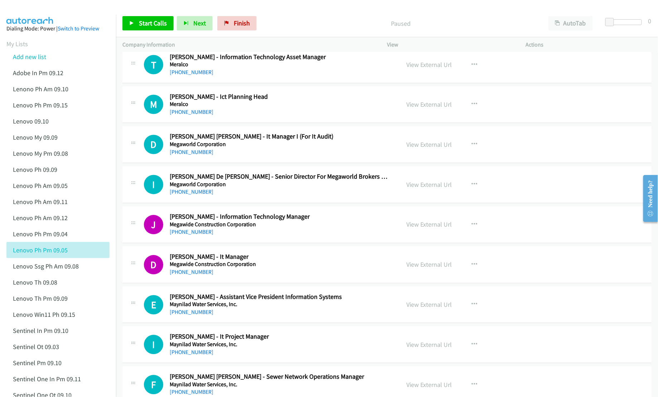
scroll to position [1480, 0]
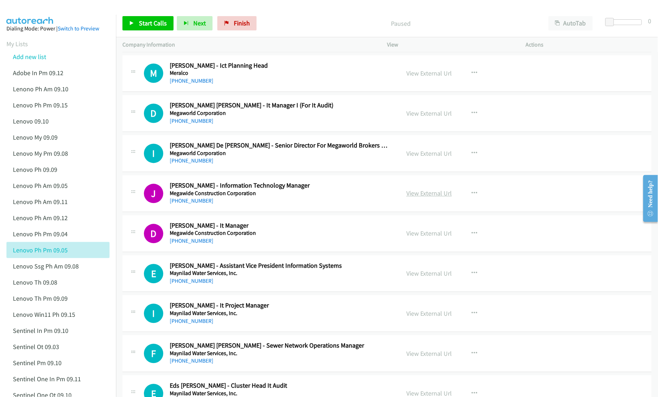
click at [414, 198] on link "View External Url" at bounding box center [428, 193] width 45 height 8
click at [417, 236] on link "View External Url" at bounding box center [428, 233] width 45 height 8
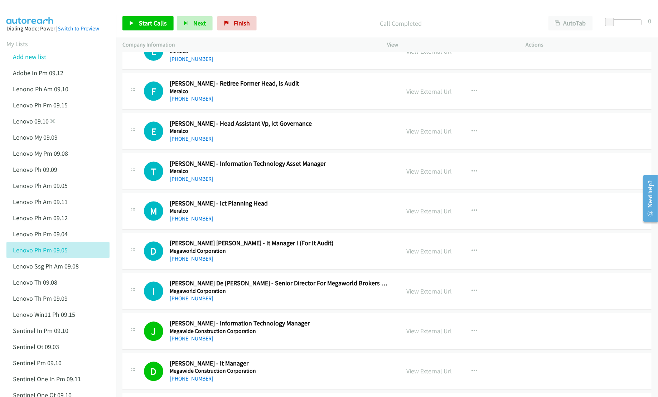
scroll to position [1336, 0]
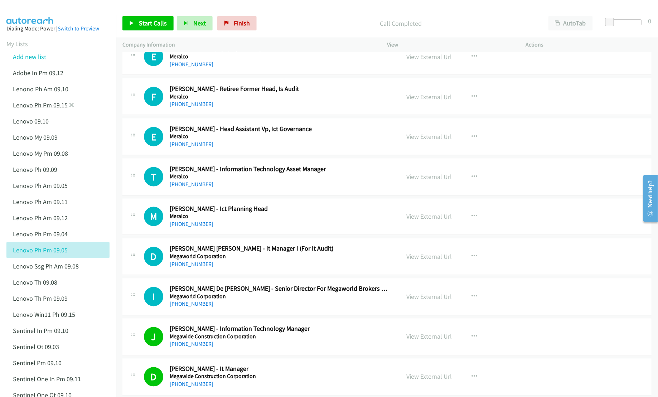
click at [46, 106] on link "Lenovo Ph Pm 09.15" at bounding box center [40, 105] width 55 height 8
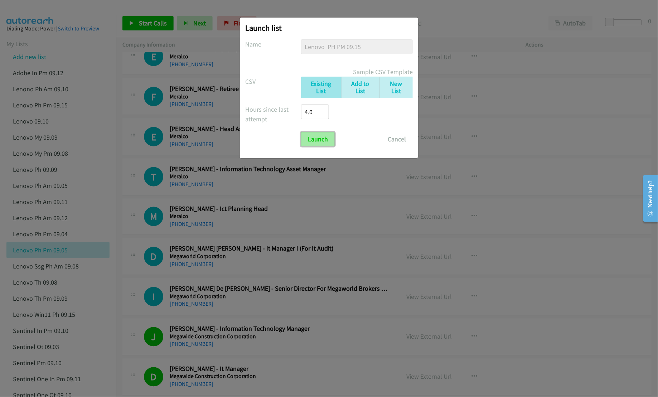
click at [322, 145] on input "Launch" at bounding box center [318, 139] width 34 height 14
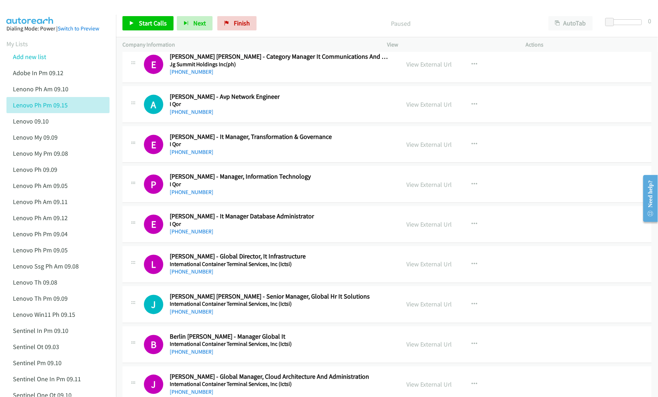
scroll to position [334, 0]
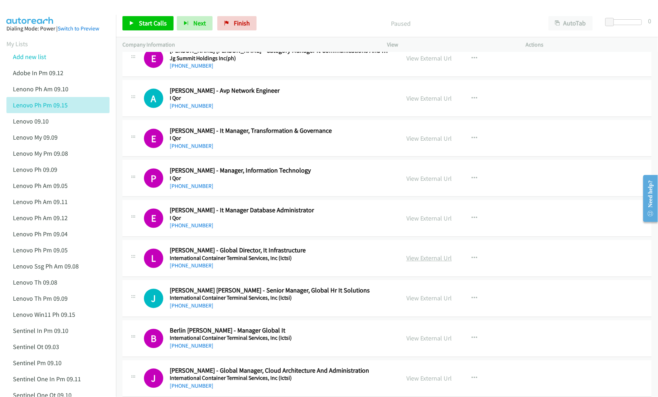
click at [430, 258] on link "View External Url" at bounding box center [428, 258] width 45 height 8
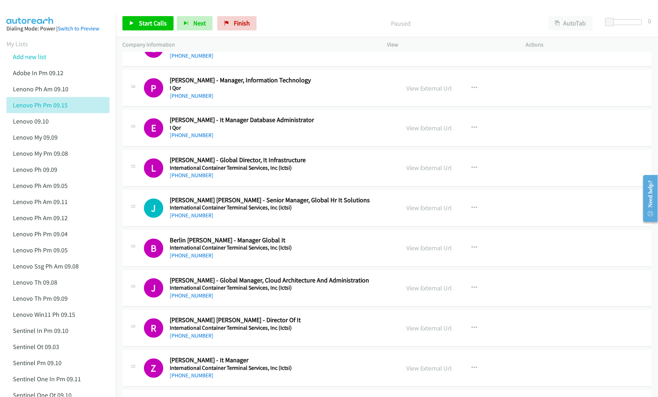
scroll to position [430, 0]
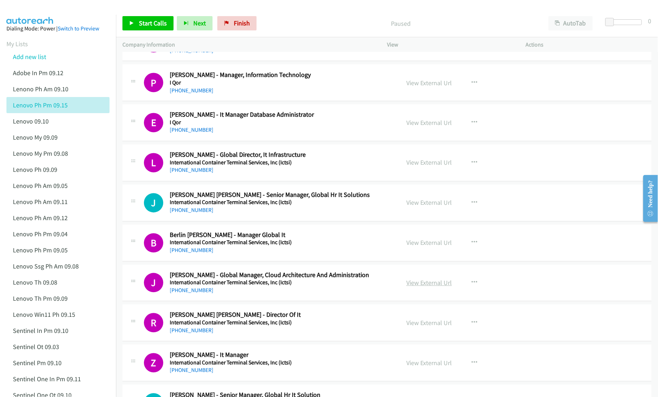
click at [417, 286] on link "View External Url" at bounding box center [428, 283] width 45 height 8
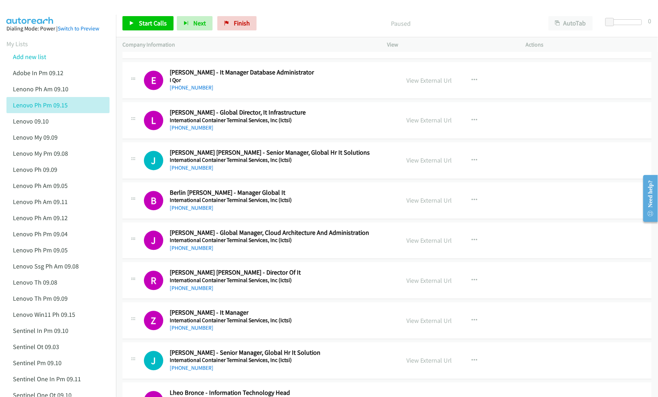
scroll to position [477, 0]
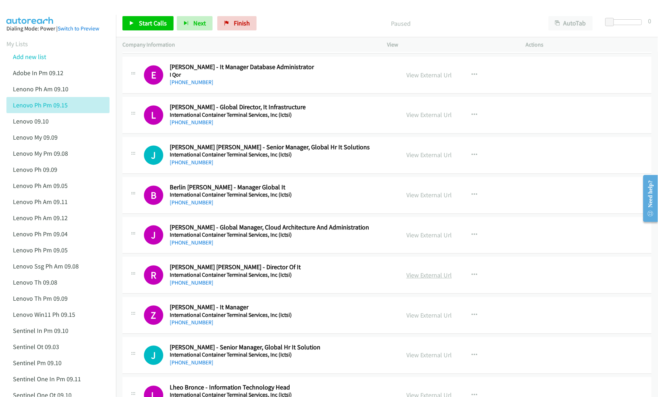
click at [408, 275] on link "View External Url" at bounding box center [428, 275] width 45 height 8
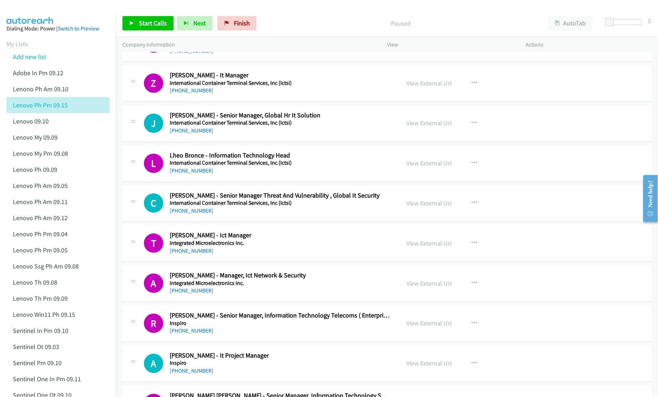
scroll to position [716, 0]
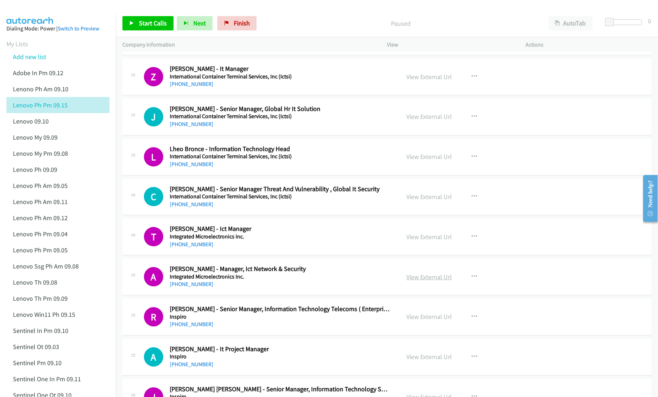
click at [410, 281] on link "View External Url" at bounding box center [428, 277] width 45 height 8
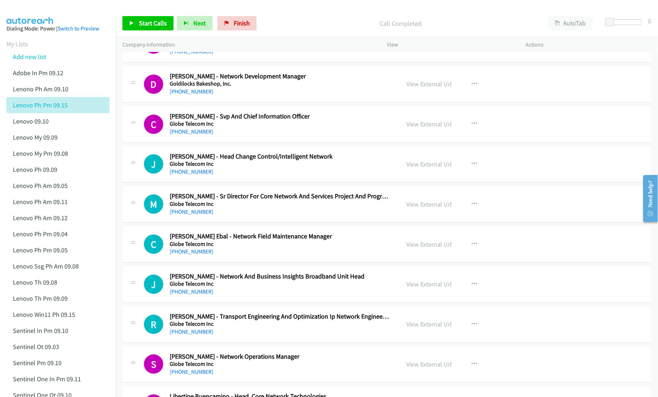
scroll to position [1862, 0]
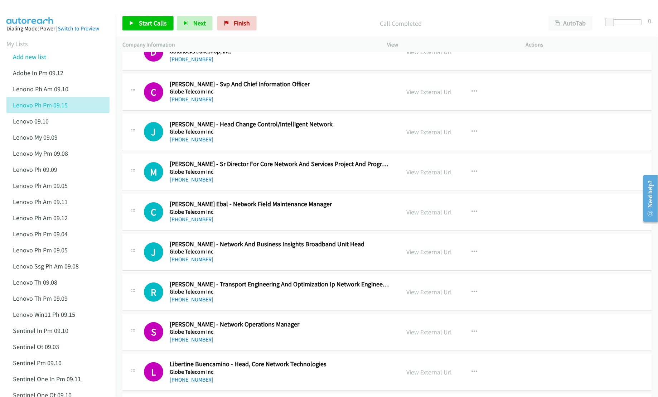
click at [424, 176] on link "View External Url" at bounding box center [428, 172] width 45 height 8
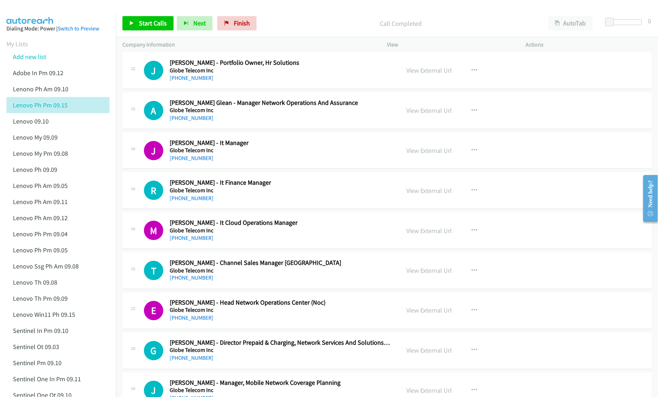
scroll to position [2291, 0]
